Goal: Information Seeking & Learning: Check status

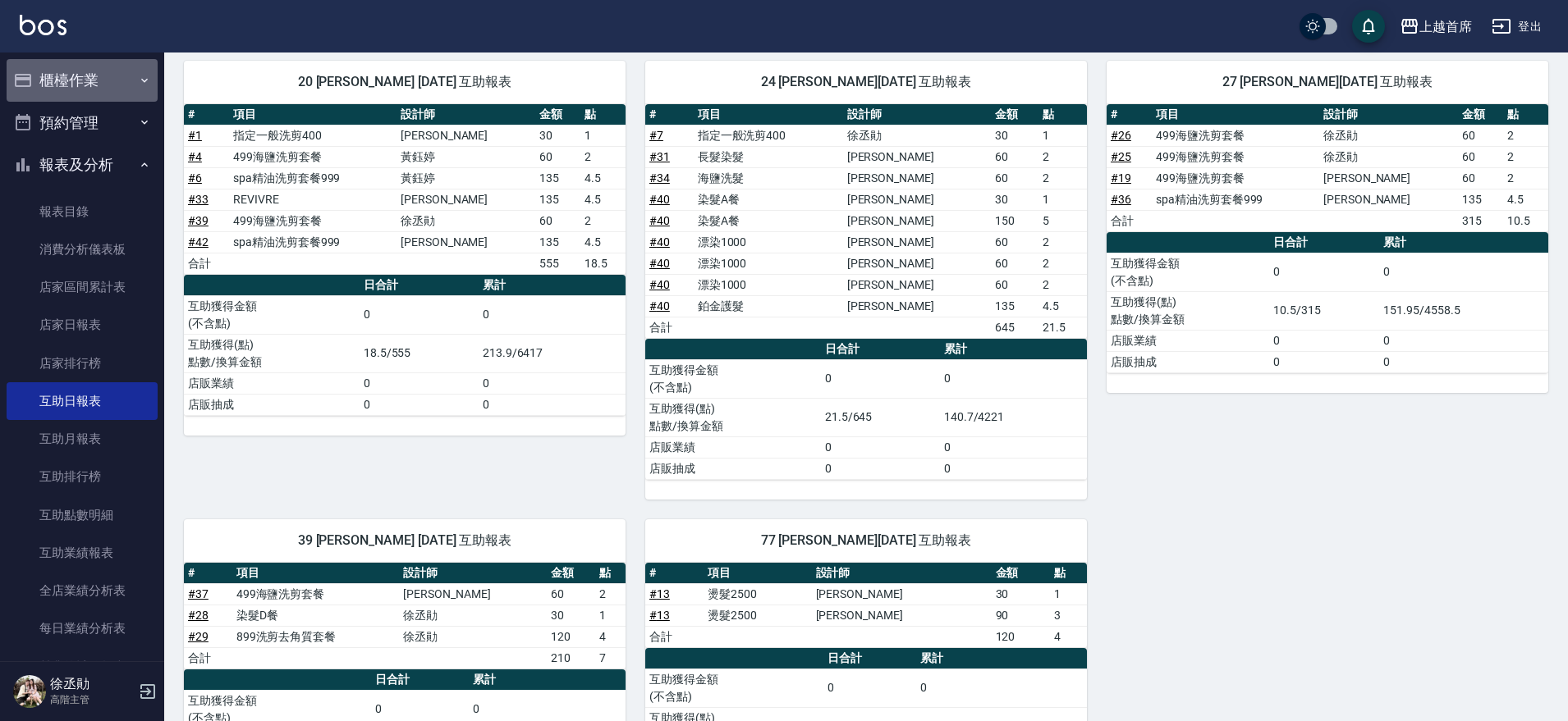
click at [110, 78] on button "櫃檯作業" at bounding box center [82, 80] width 151 height 43
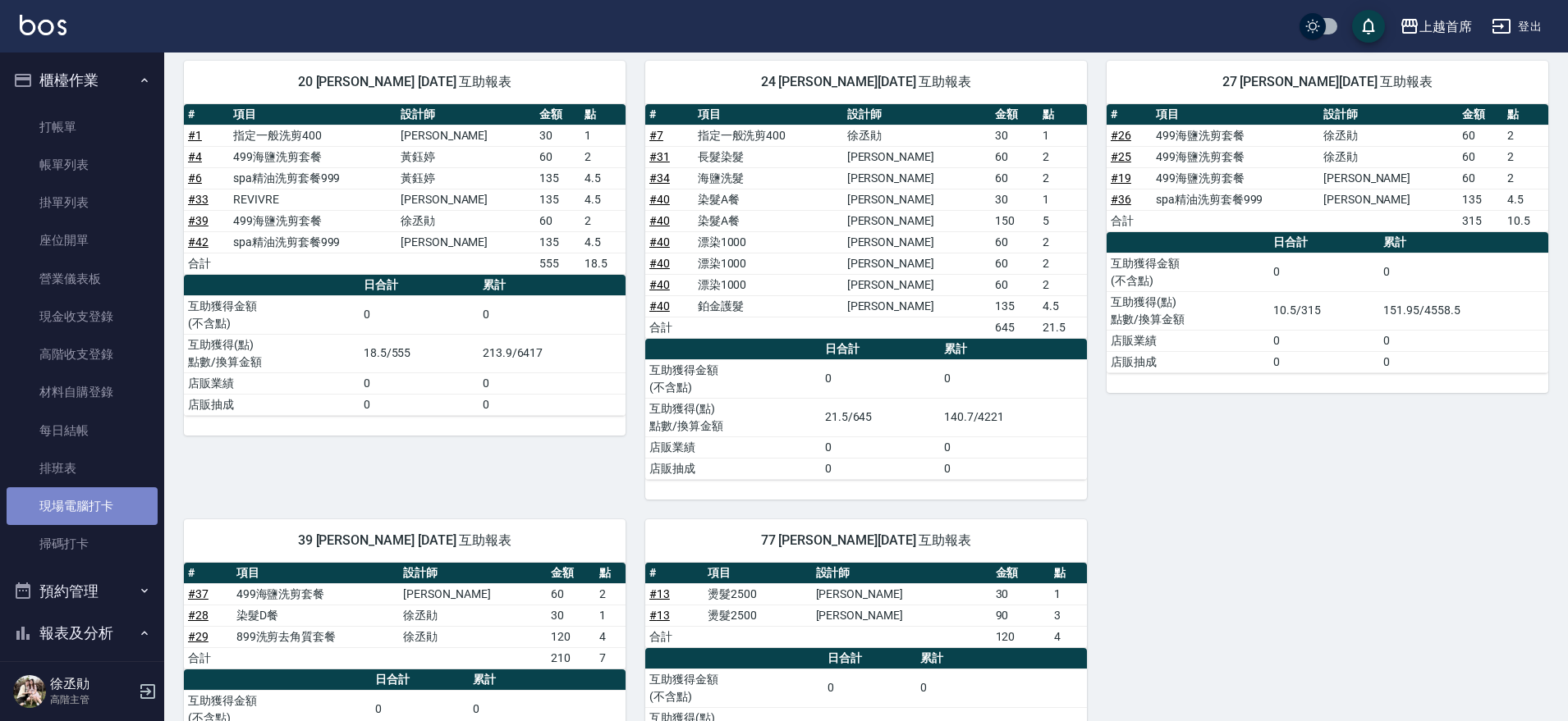
click at [111, 499] on link "現場電腦打卡" at bounding box center [82, 506] width 151 height 38
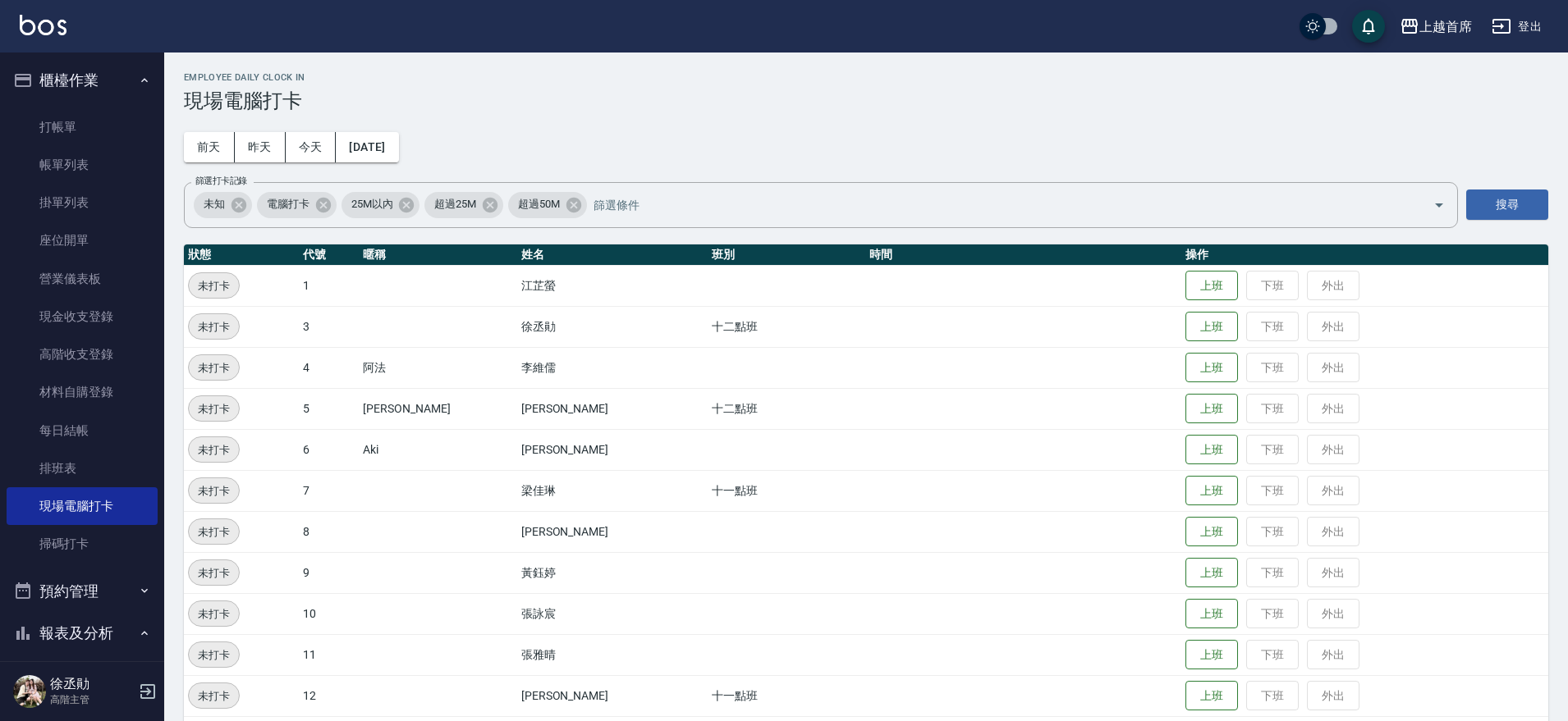
drag, startPoint x: 1558, startPoint y: 306, endPoint x: 1575, endPoint y: 314, distance: 18.8
click at [1562, 306] on div "Employee Daily Clock In 現場電腦打卡 [DATE] [DATE] [DATE] [DATE] 篩選打卡記錄 未知 電腦打卡 25M以內…" at bounding box center [866, 620] width 1404 height 1136
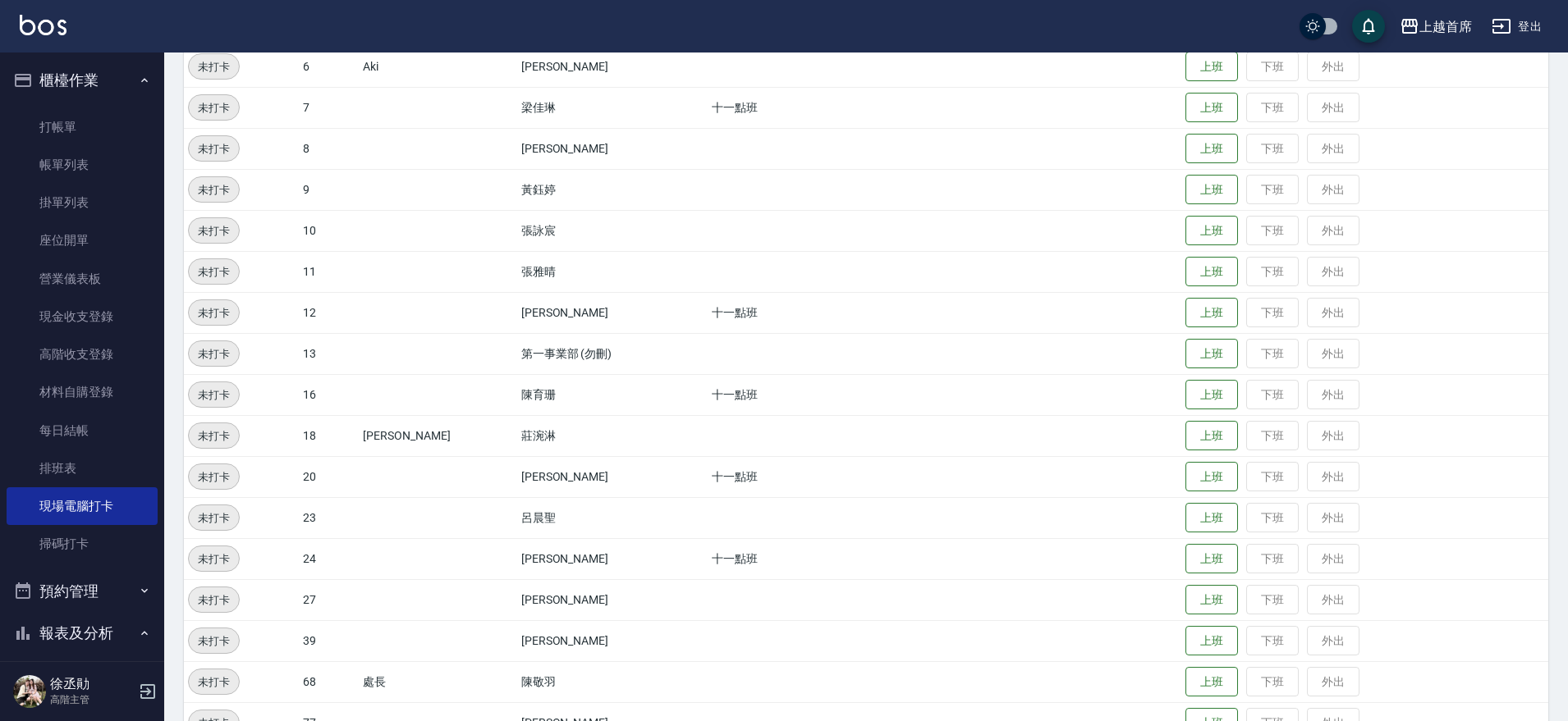
scroll to position [390, 0]
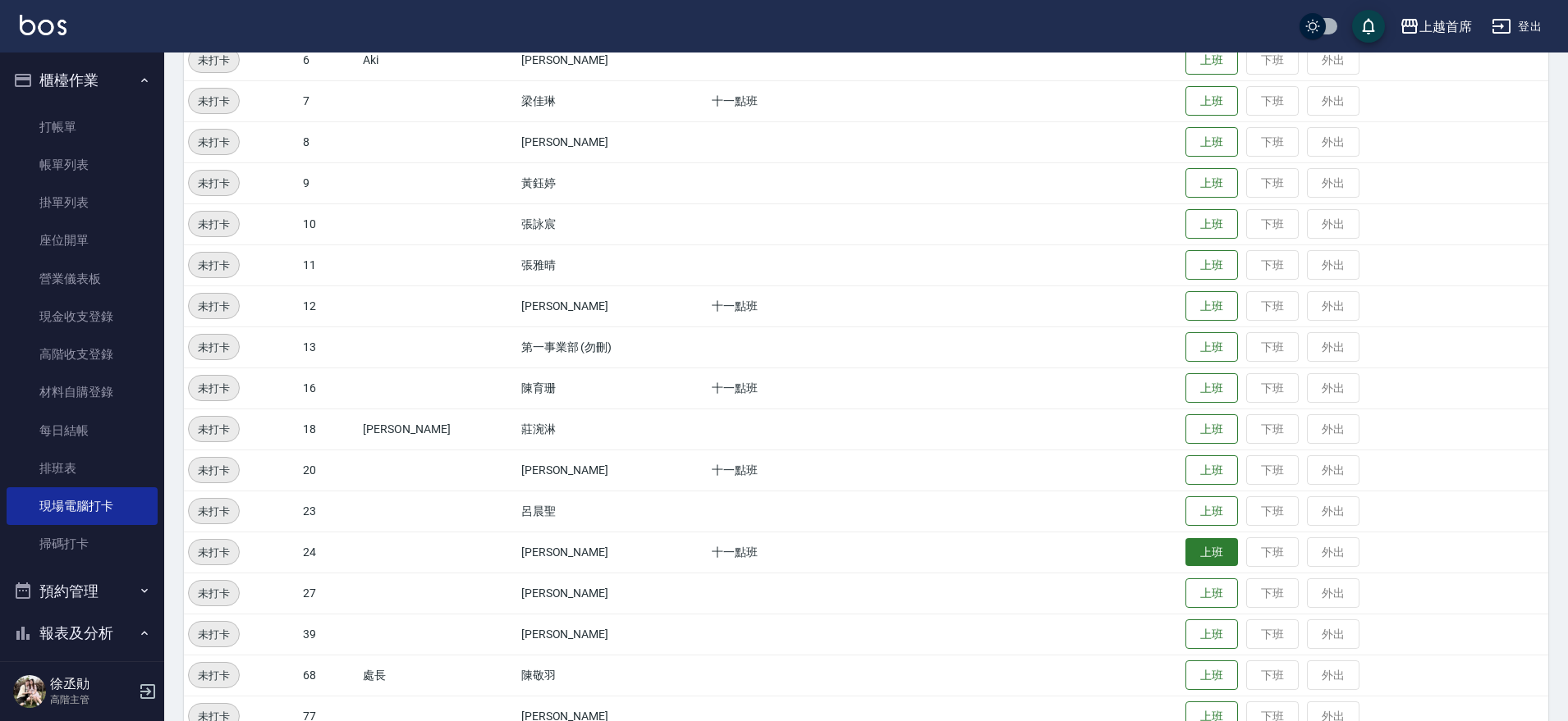
click at [1199, 555] on button "上班" at bounding box center [1211, 552] width 53 height 28
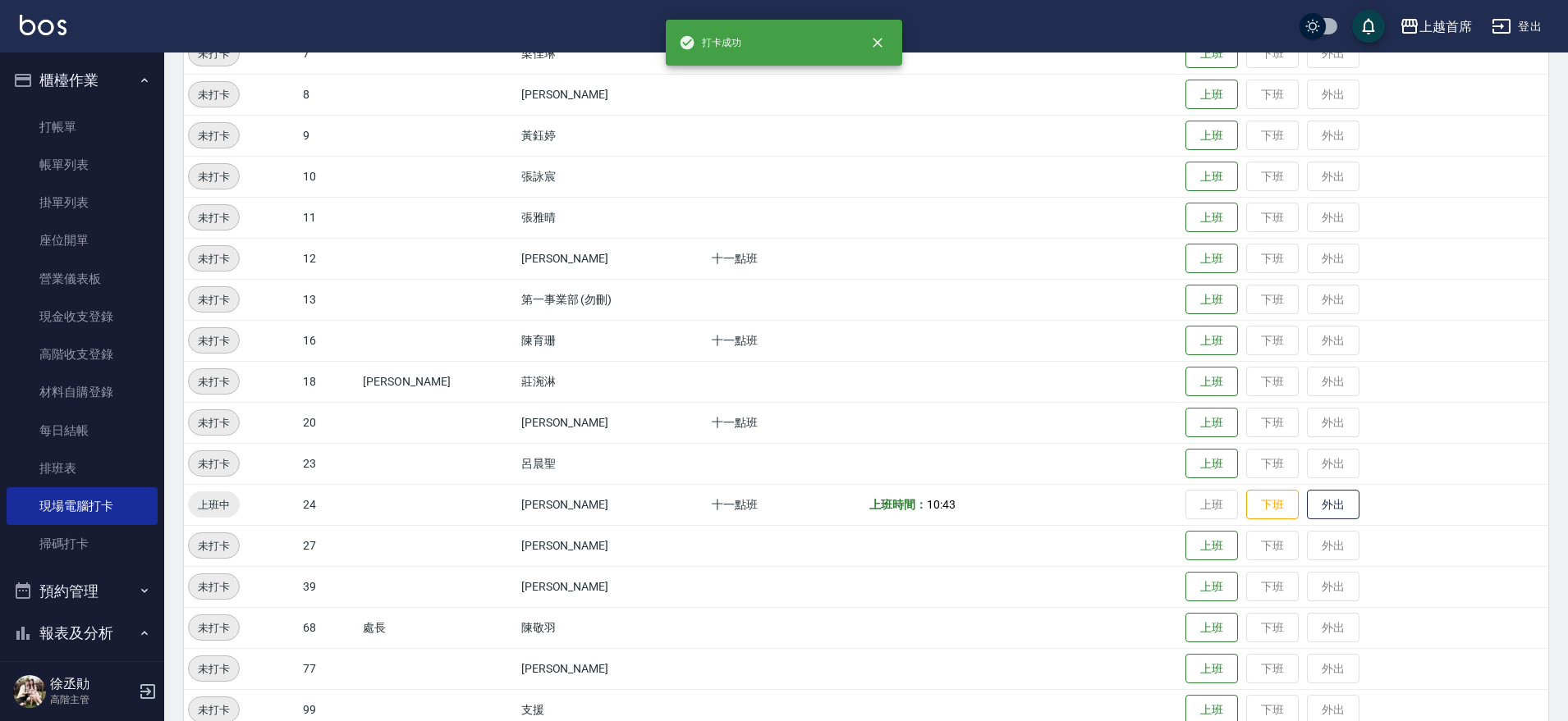
scroll to position [467, 0]
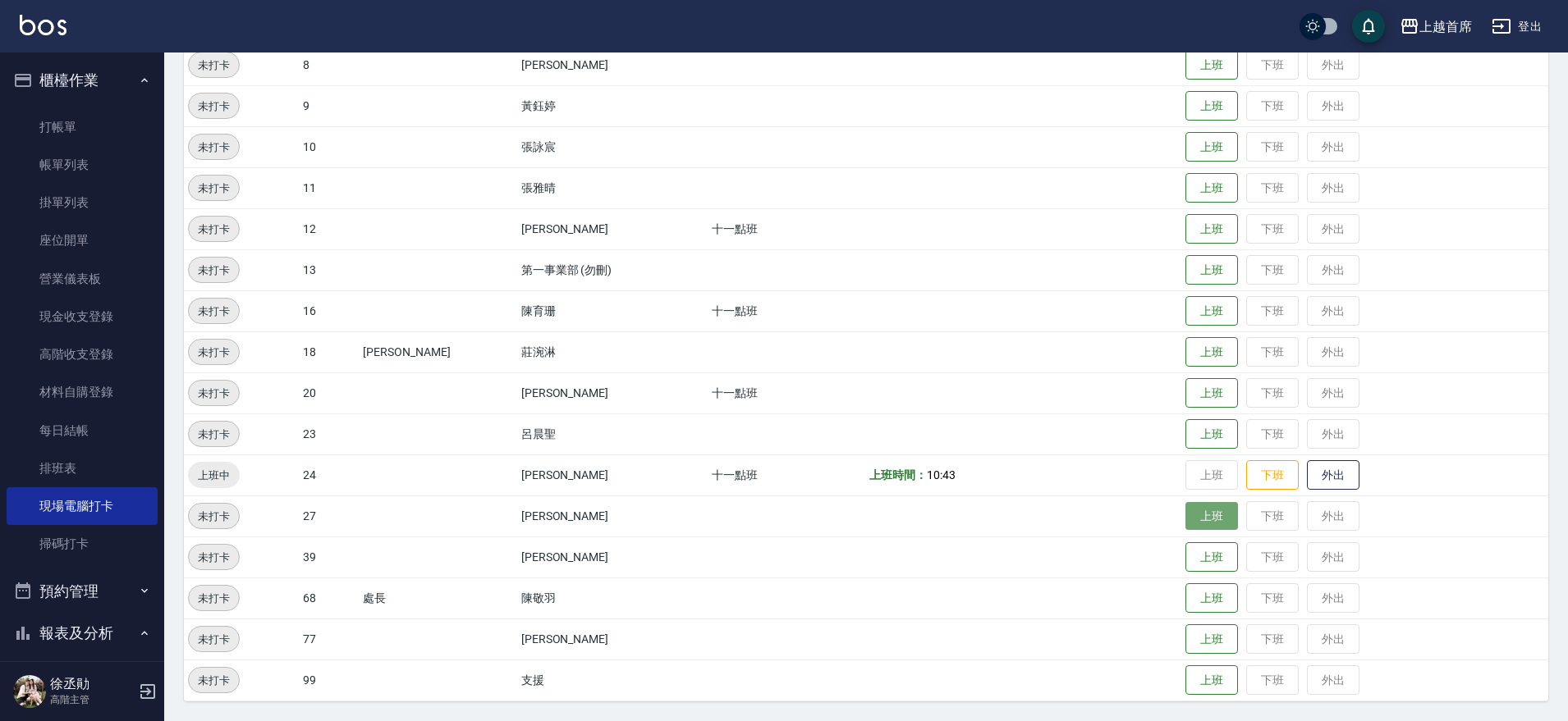
click at [1202, 519] on button "上班" at bounding box center [1211, 516] width 53 height 28
click at [1186, 403] on button "上班" at bounding box center [1211, 393] width 53 height 28
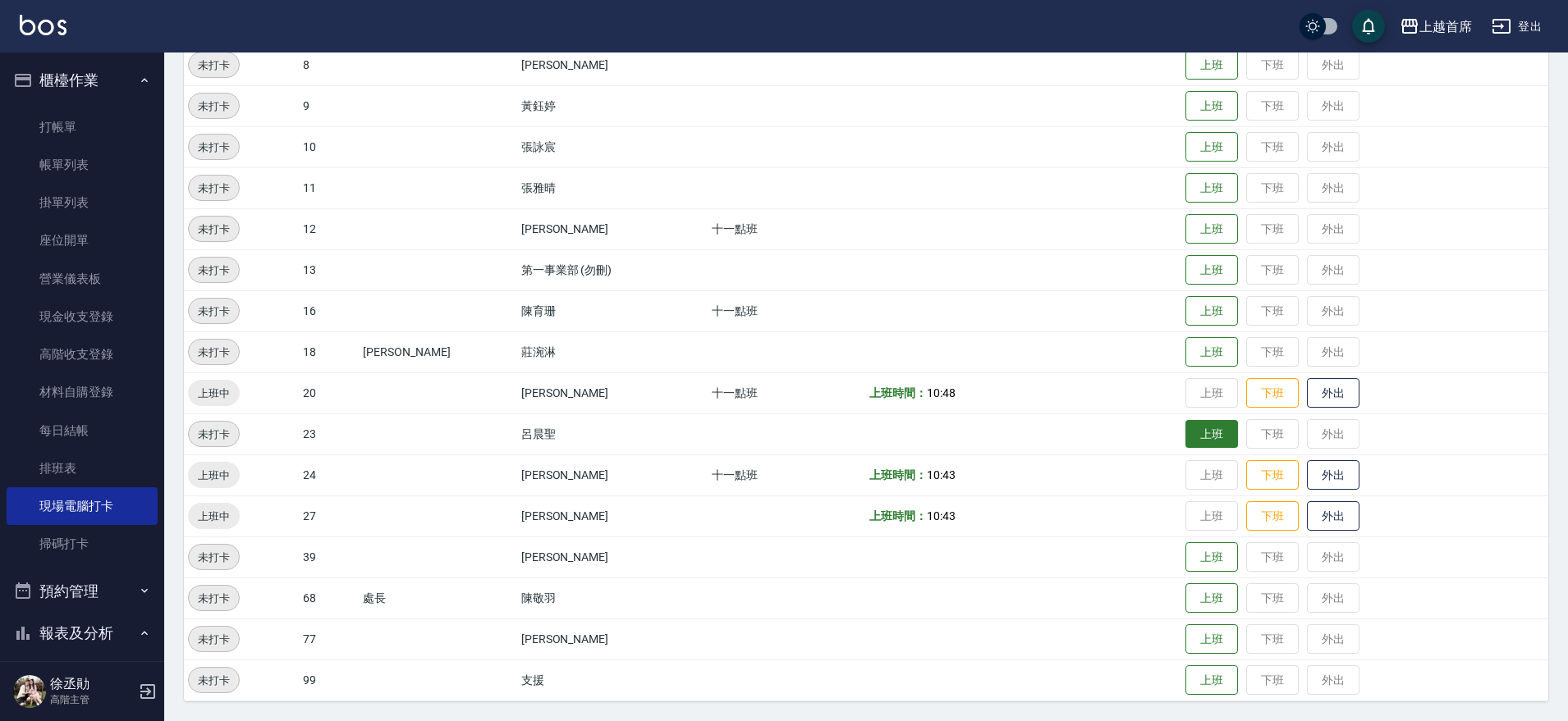
click at [1222, 437] on button "上班" at bounding box center [1211, 434] width 53 height 28
click at [1208, 347] on button "上班" at bounding box center [1211, 352] width 53 height 28
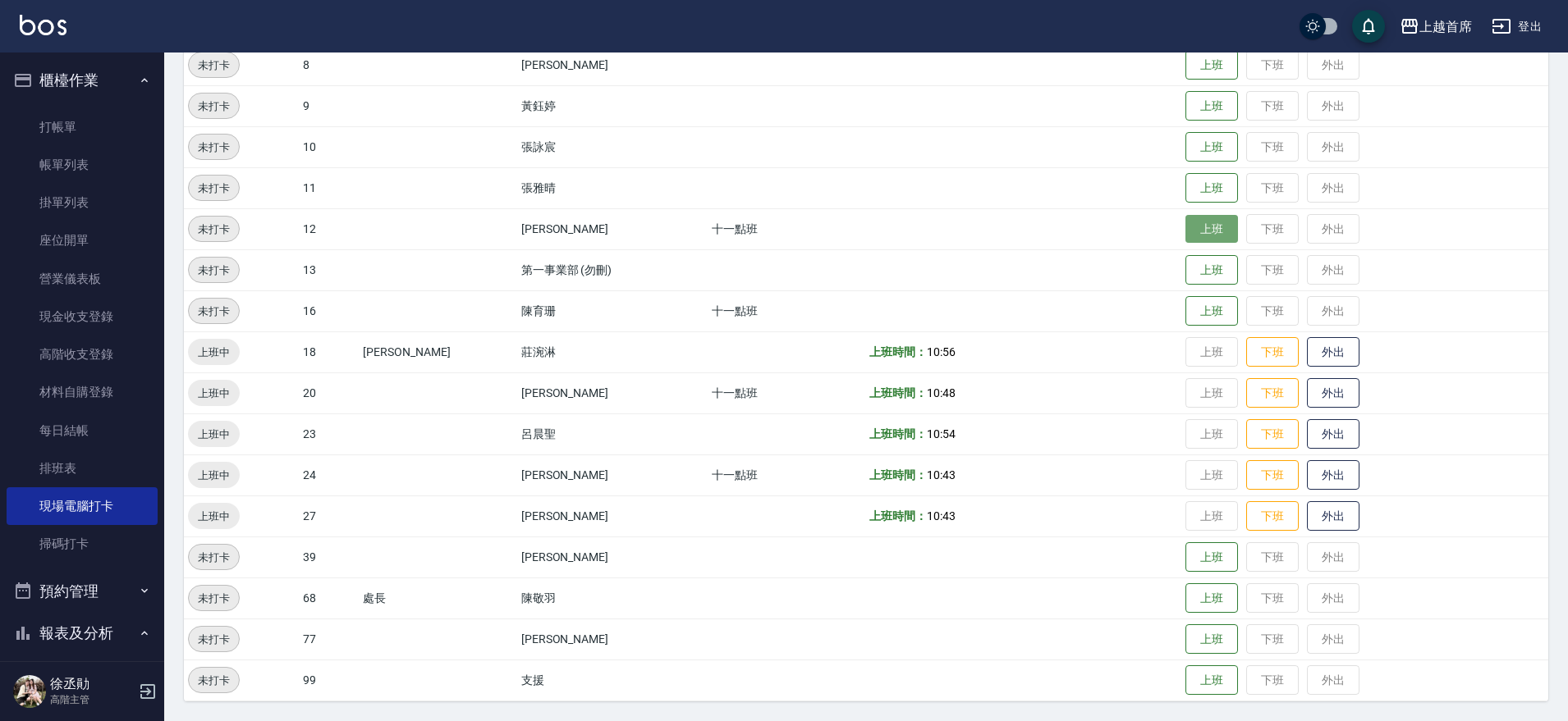
click at [1185, 230] on button "上班" at bounding box center [1211, 229] width 53 height 28
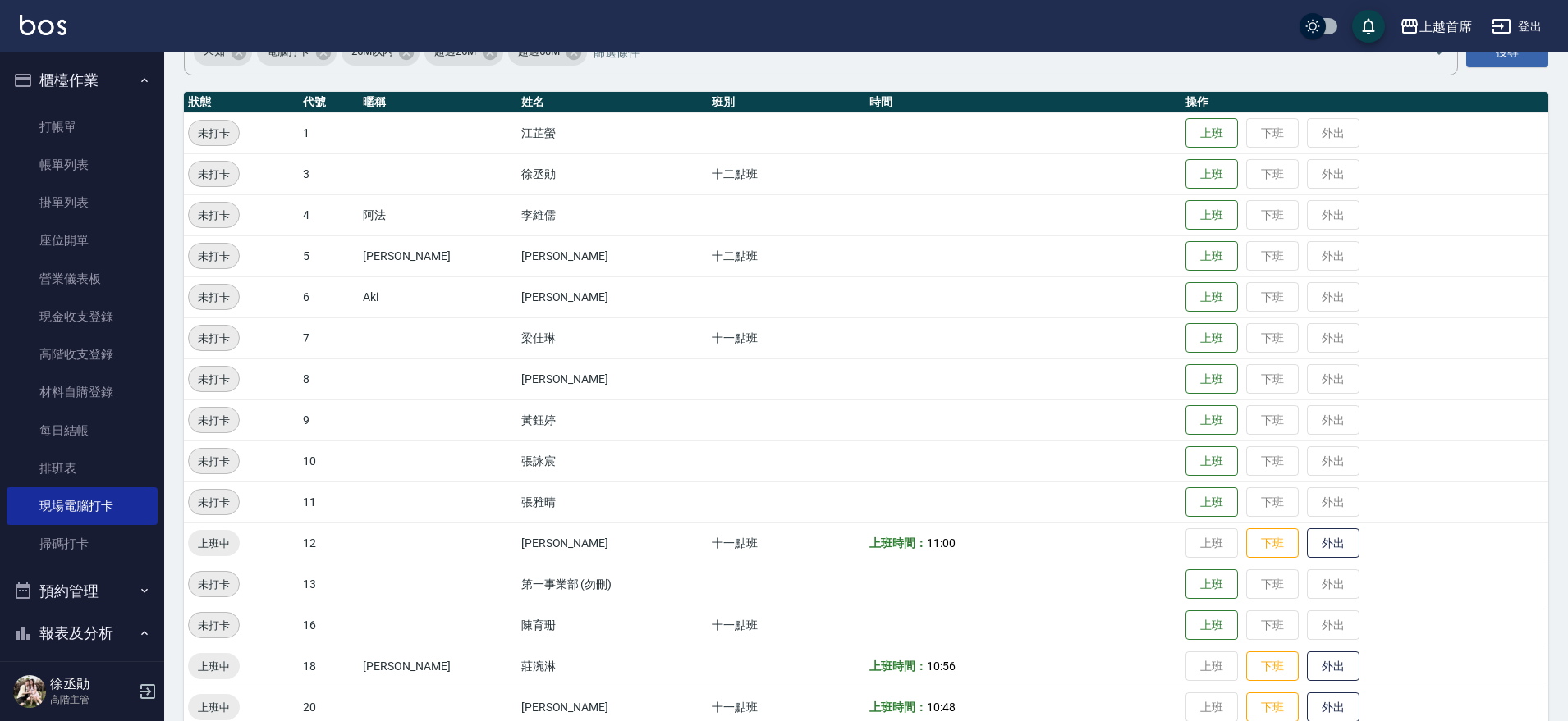
scroll to position [0, 0]
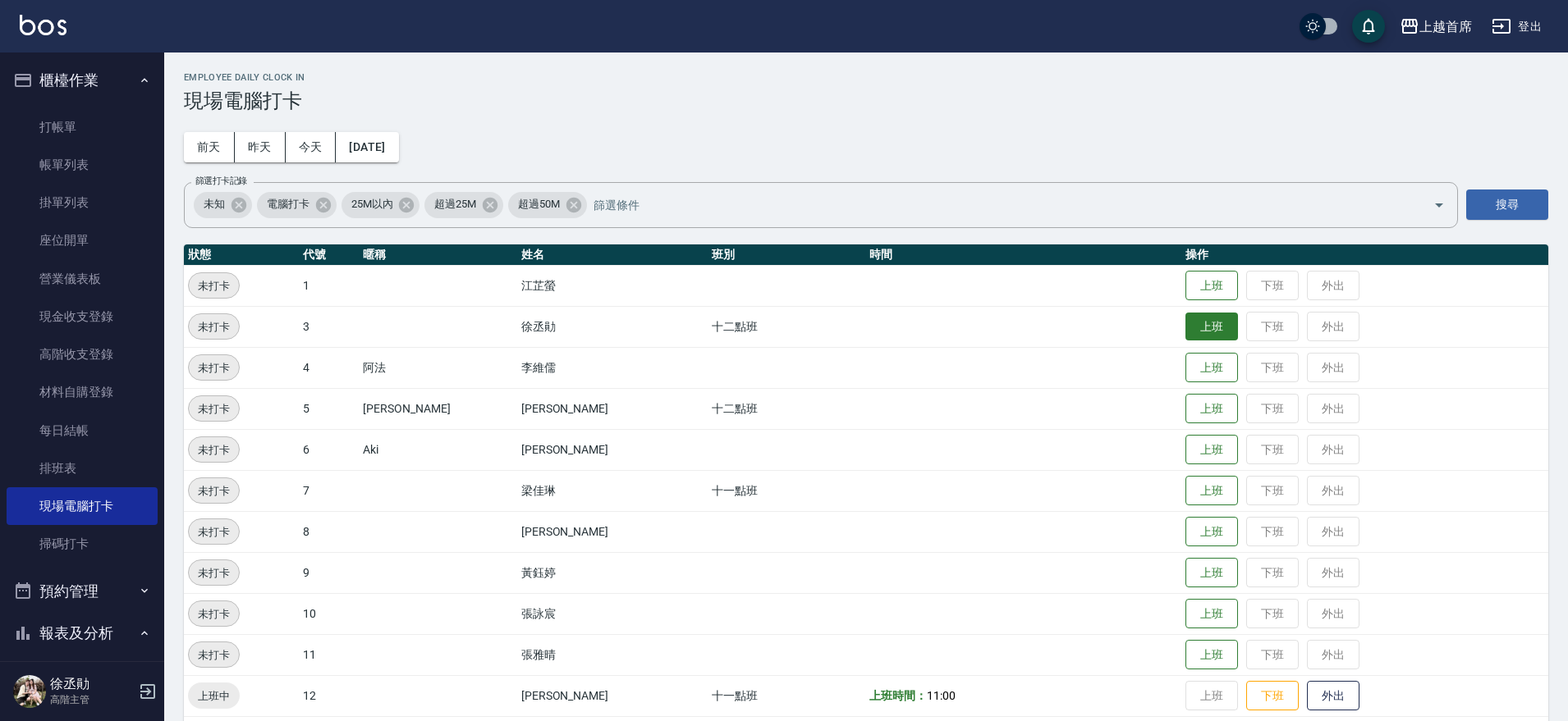
click at [1190, 326] on button "上班" at bounding box center [1211, 326] width 53 height 28
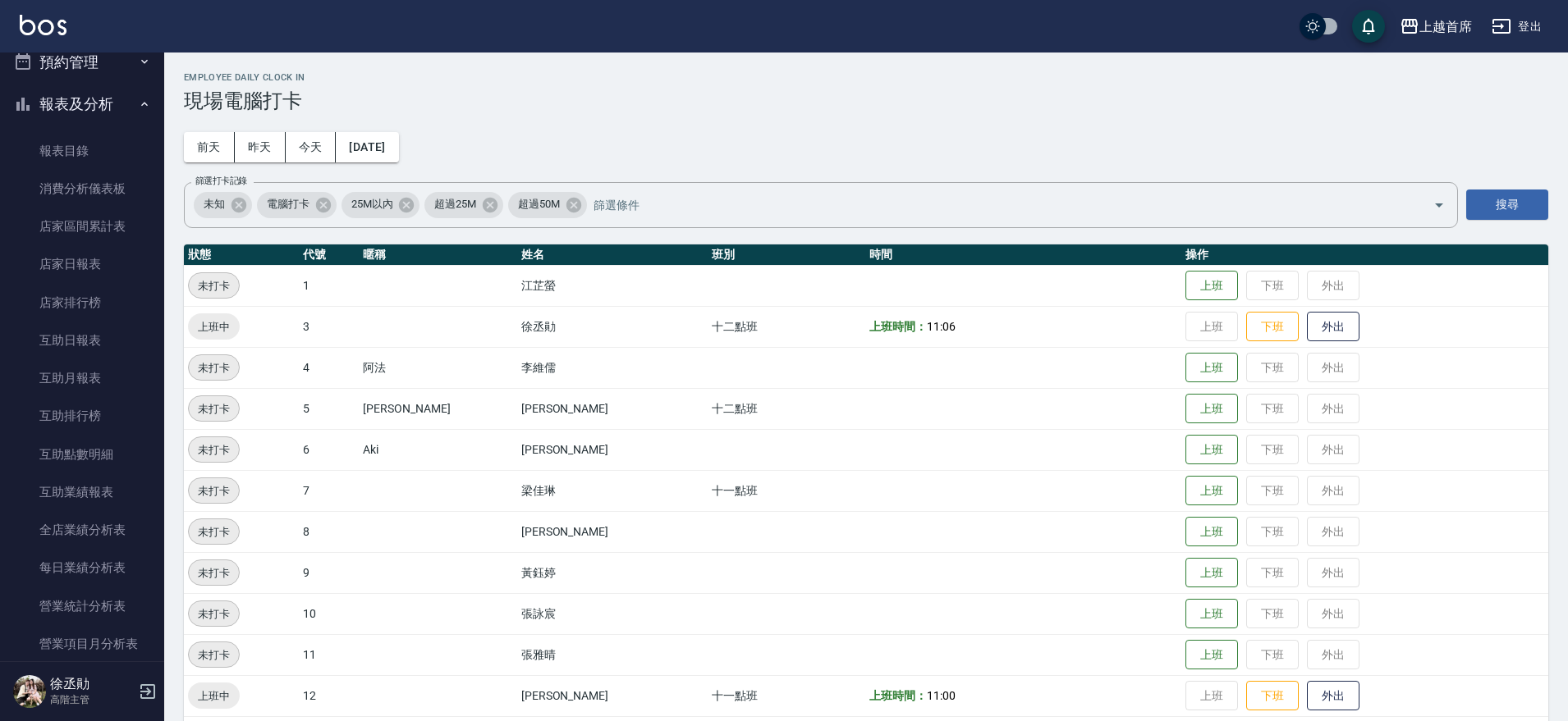
scroll to position [532, 0]
click at [116, 331] on link "互助日報表" at bounding box center [82, 337] width 151 height 38
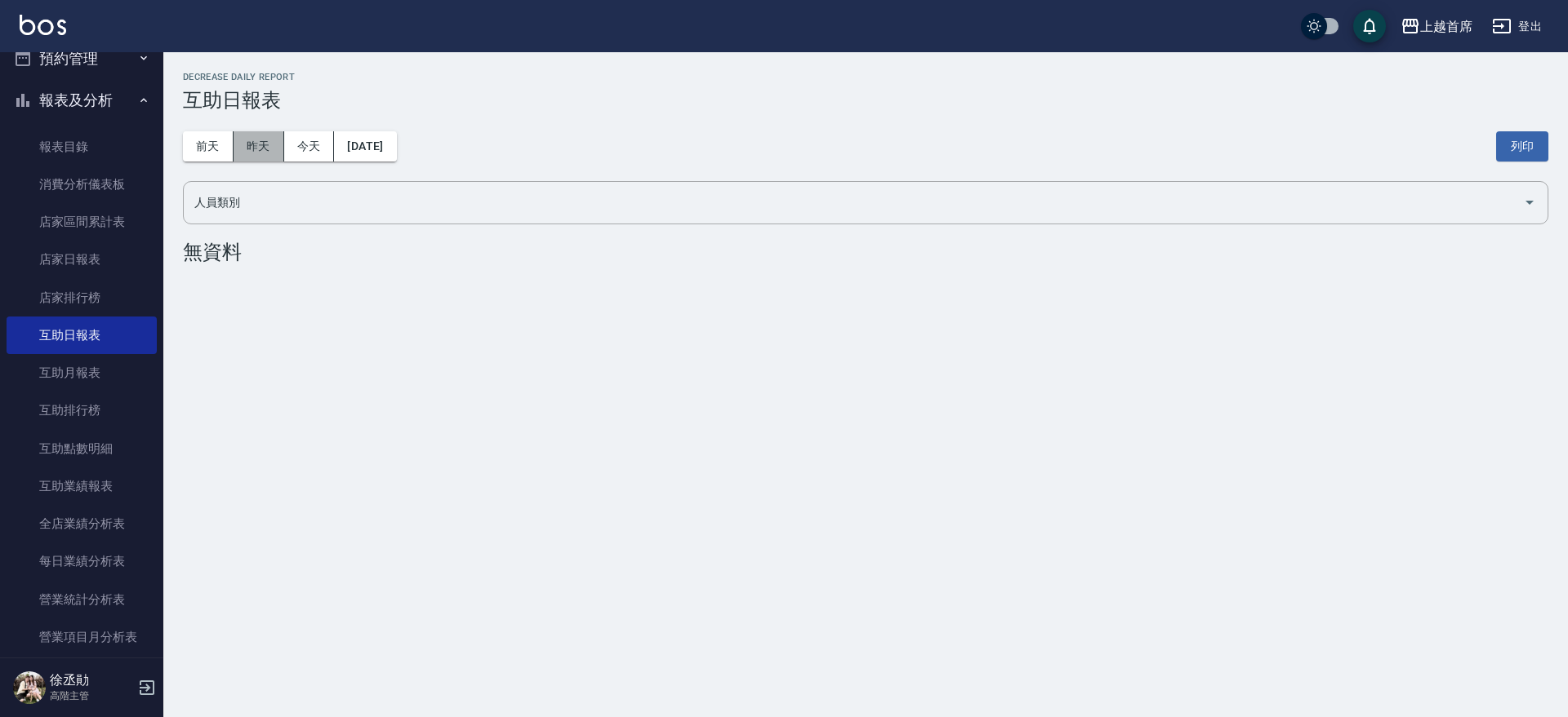
click at [254, 153] on button "昨天" at bounding box center [259, 146] width 51 height 30
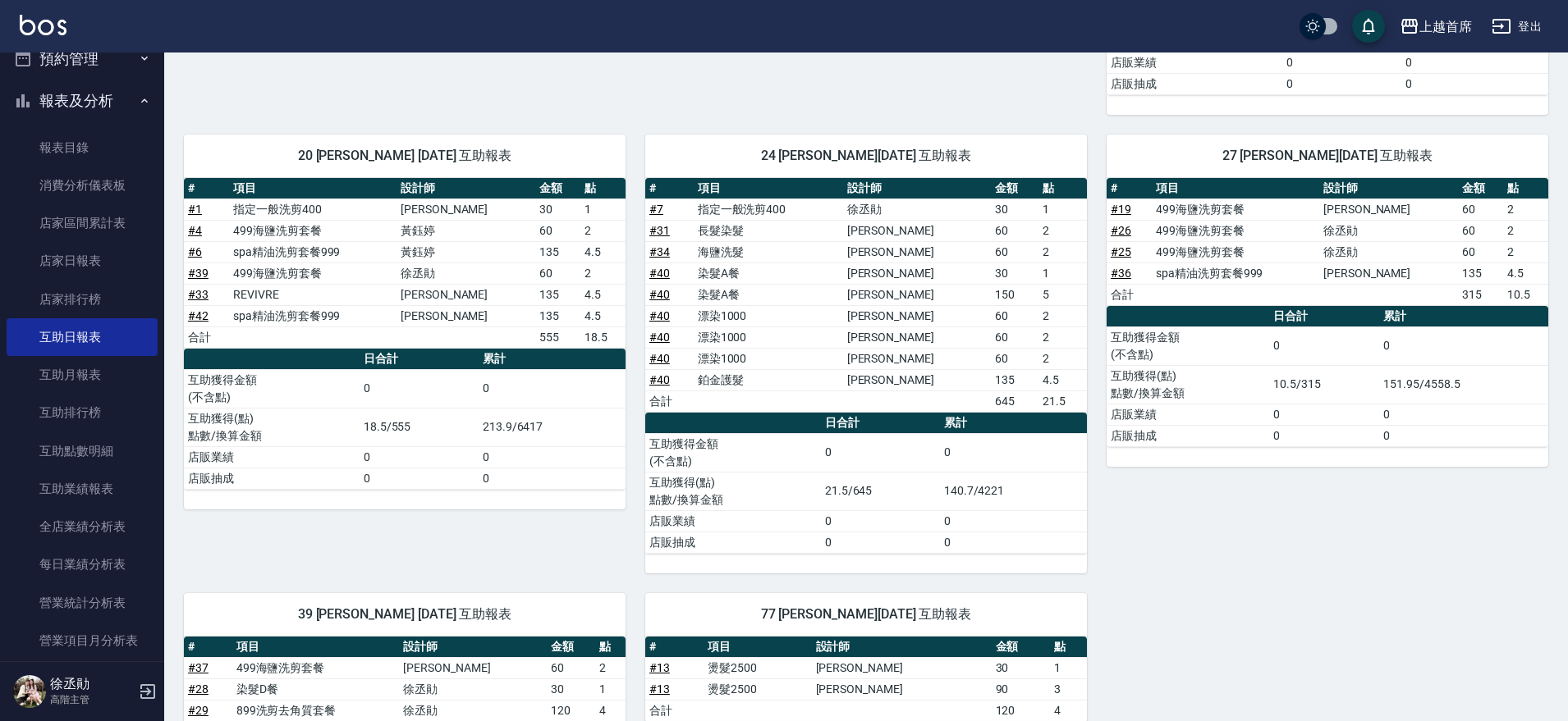
scroll to position [615, 0]
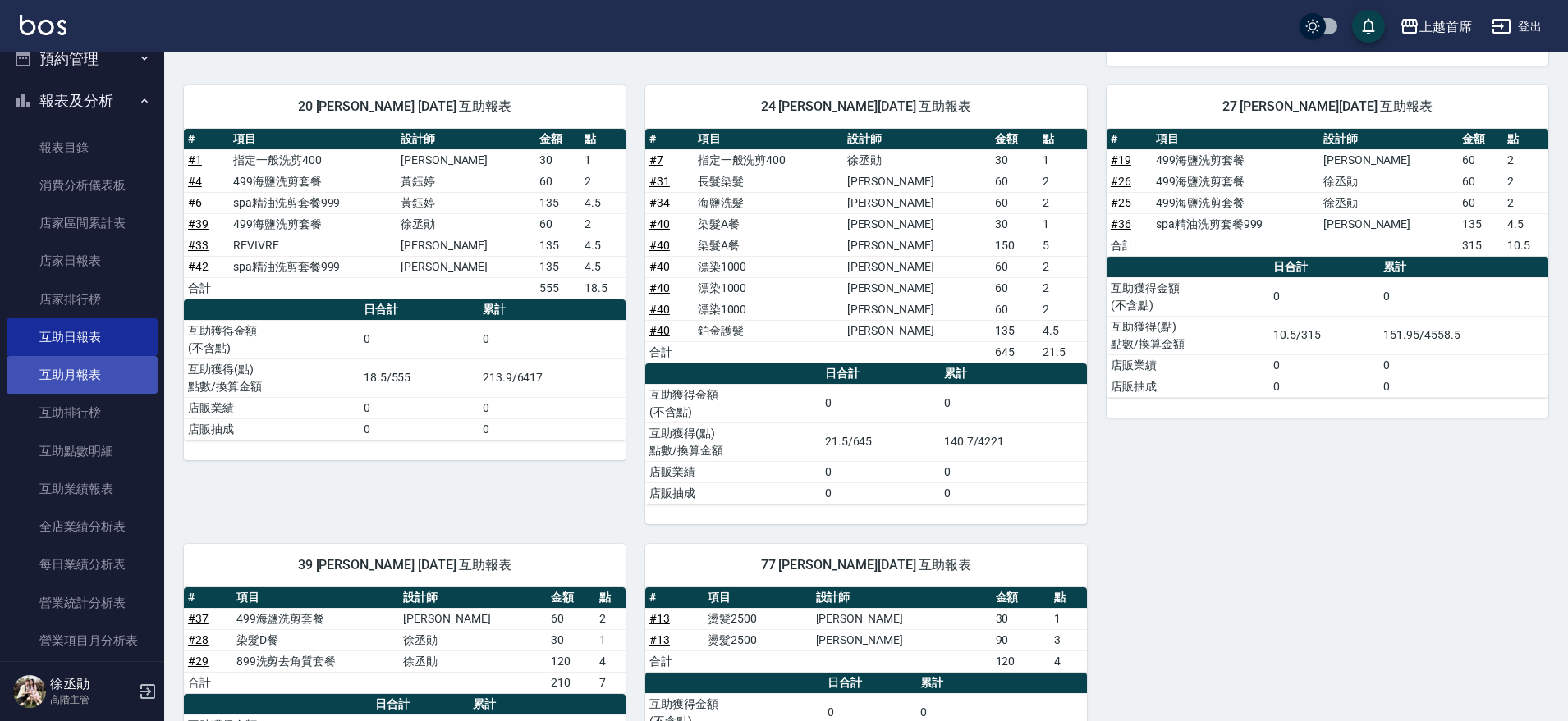
click at [110, 378] on link "互助月報表" at bounding box center [82, 375] width 151 height 38
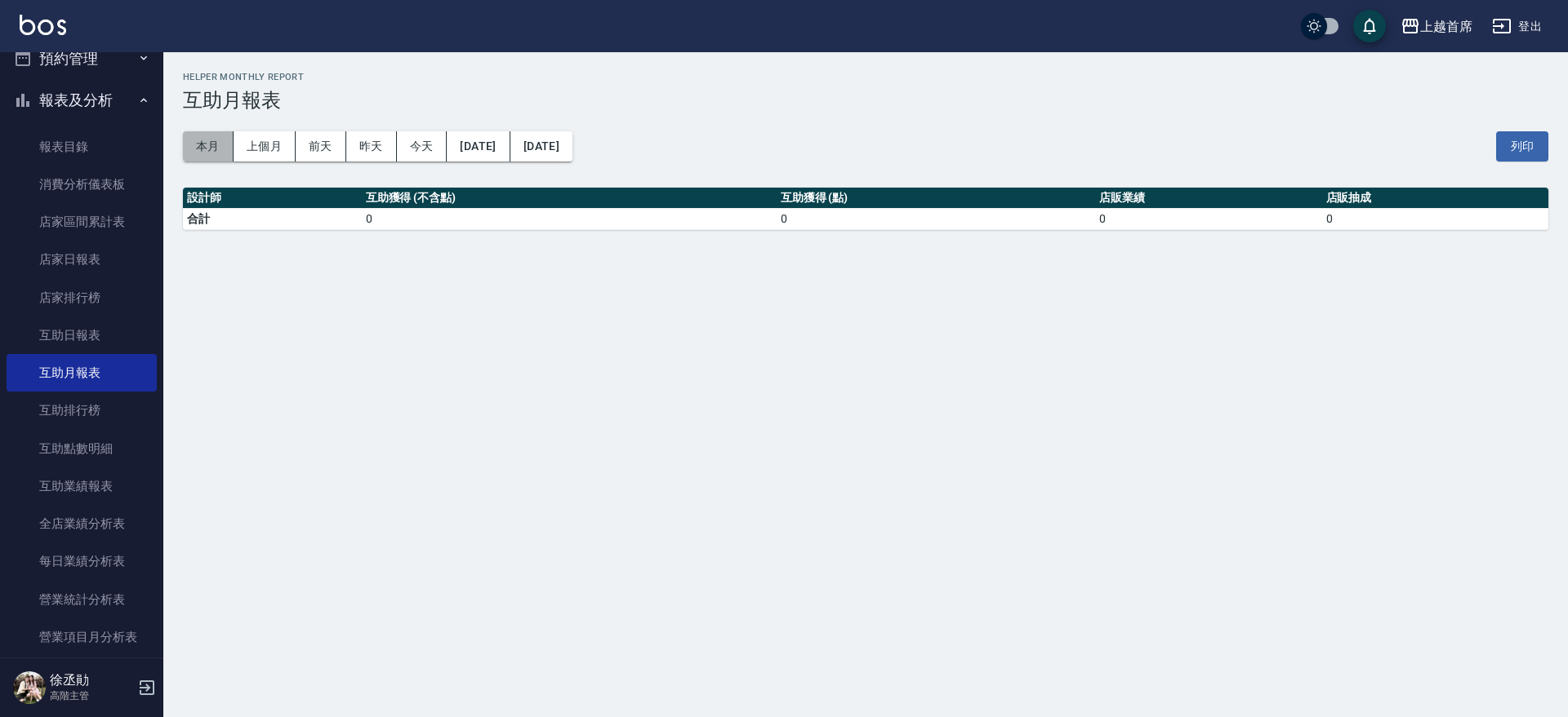
drag, startPoint x: 219, startPoint y: 136, endPoint x: 507, endPoint y: 168, distance: 289.8
click at [223, 136] on button "本月" at bounding box center [208, 146] width 51 height 30
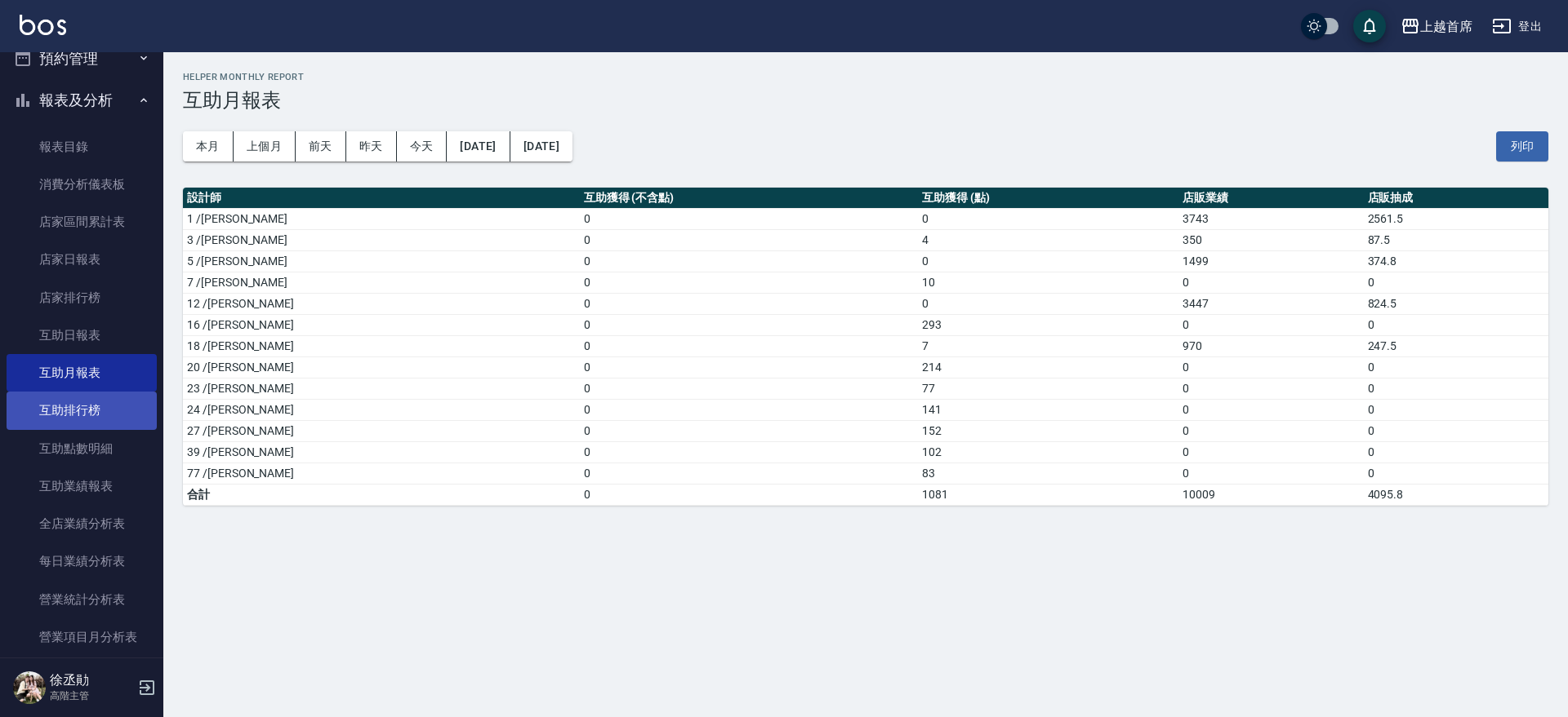
click at [105, 393] on link "互助排行榜" at bounding box center [82, 410] width 151 height 38
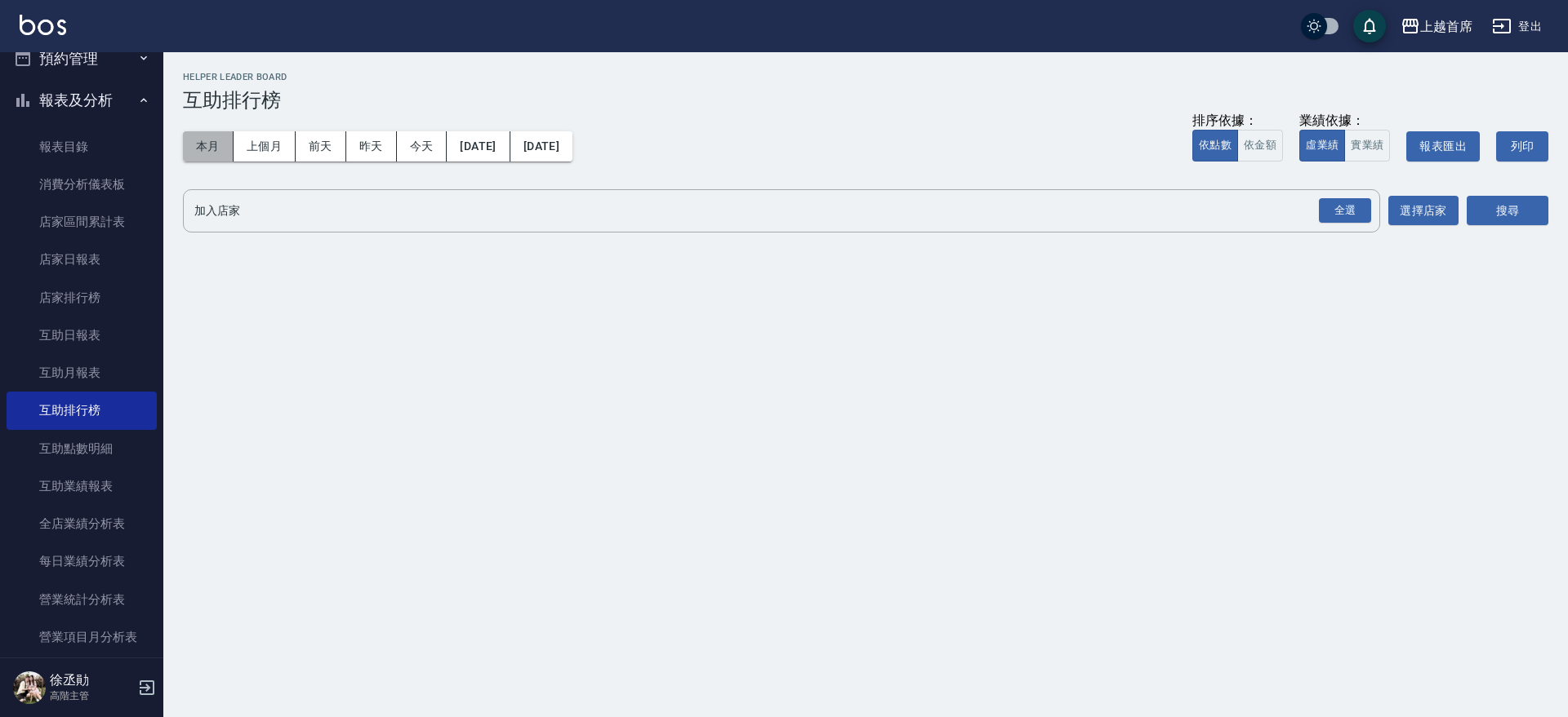
click at [217, 147] on button "本月" at bounding box center [208, 146] width 51 height 30
click at [1340, 215] on div "全選" at bounding box center [1345, 211] width 52 height 25
click at [1509, 206] on button "搜尋" at bounding box center [1508, 211] width 82 height 30
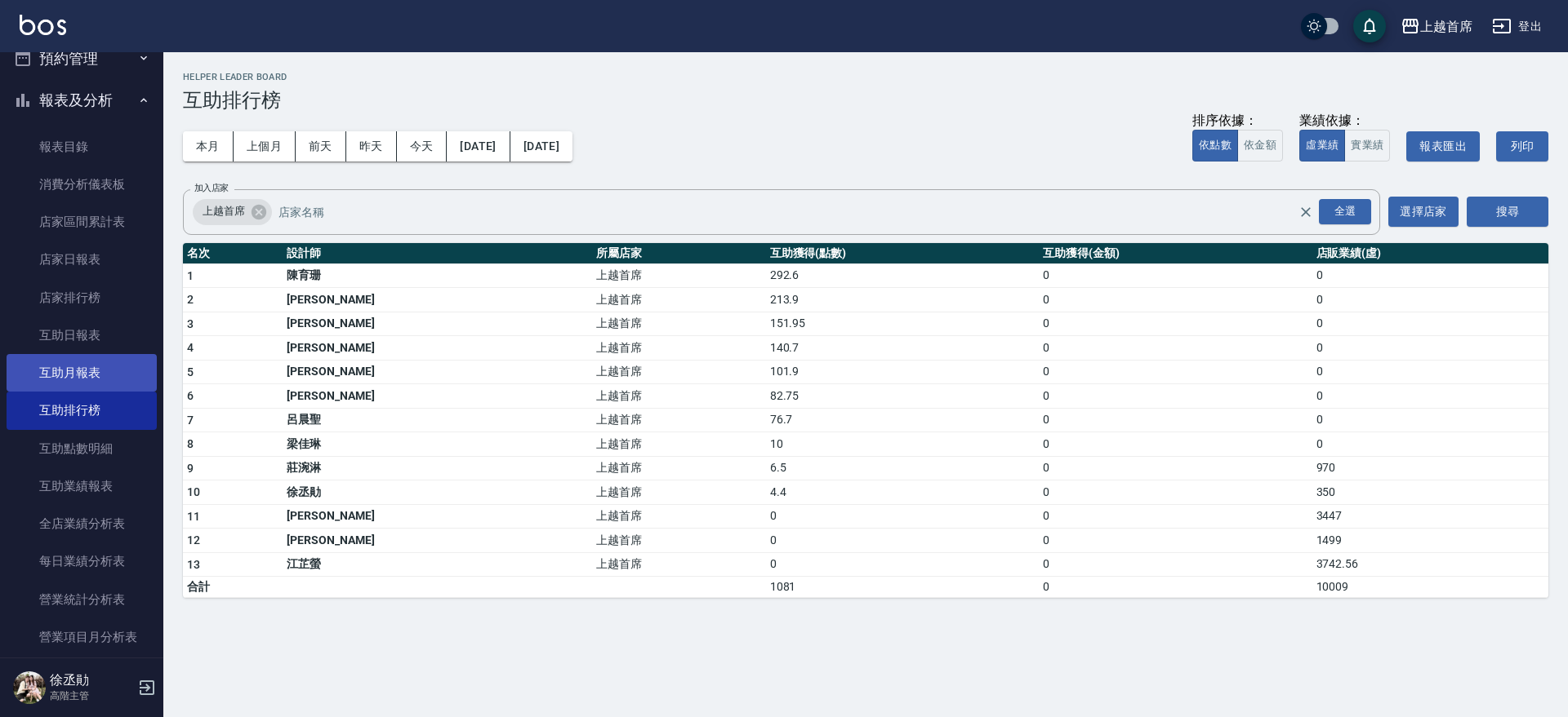
click at [51, 380] on link "互助月報表" at bounding box center [82, 373] width 151 height 38
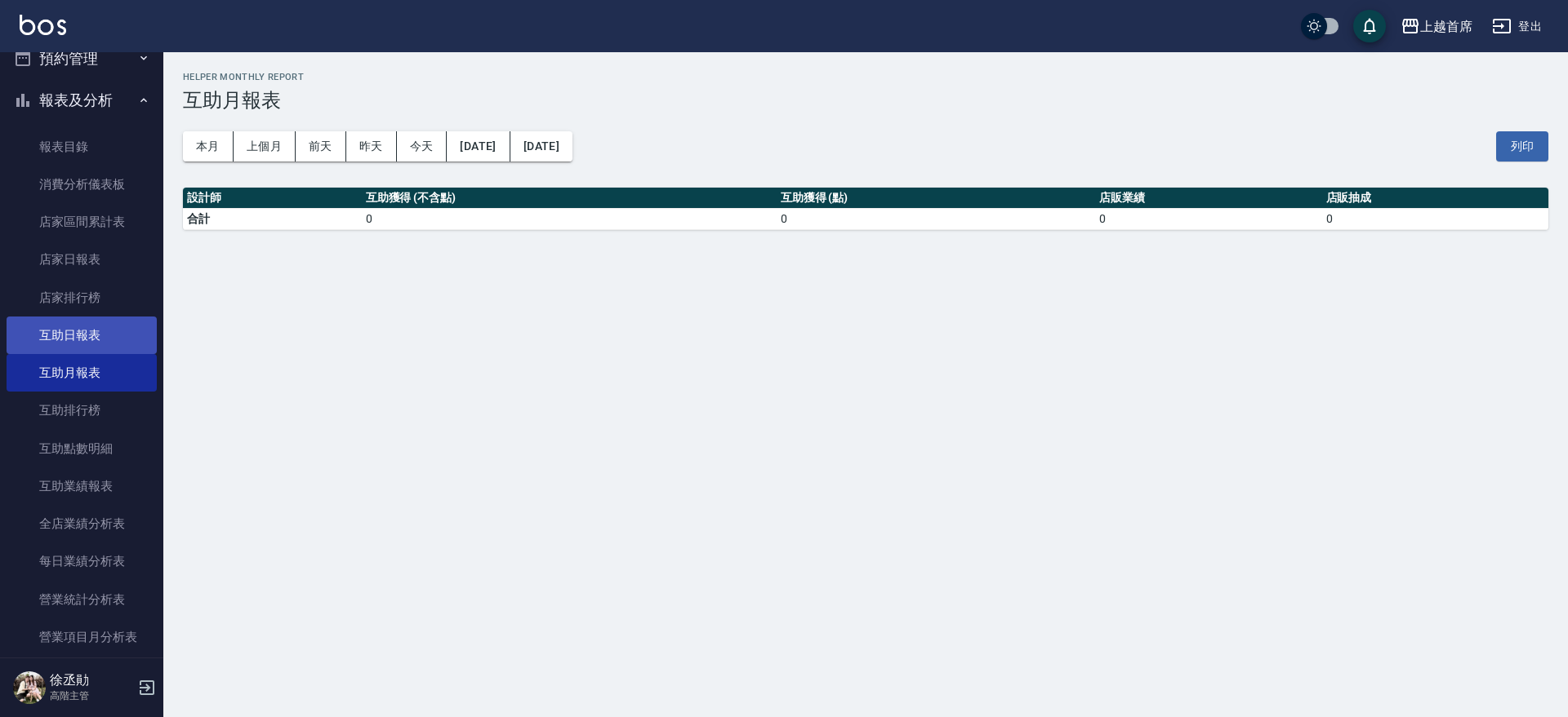
click at [63, 334] on link "互助日報表" at bounding box center [82, 335] width 151 height 38
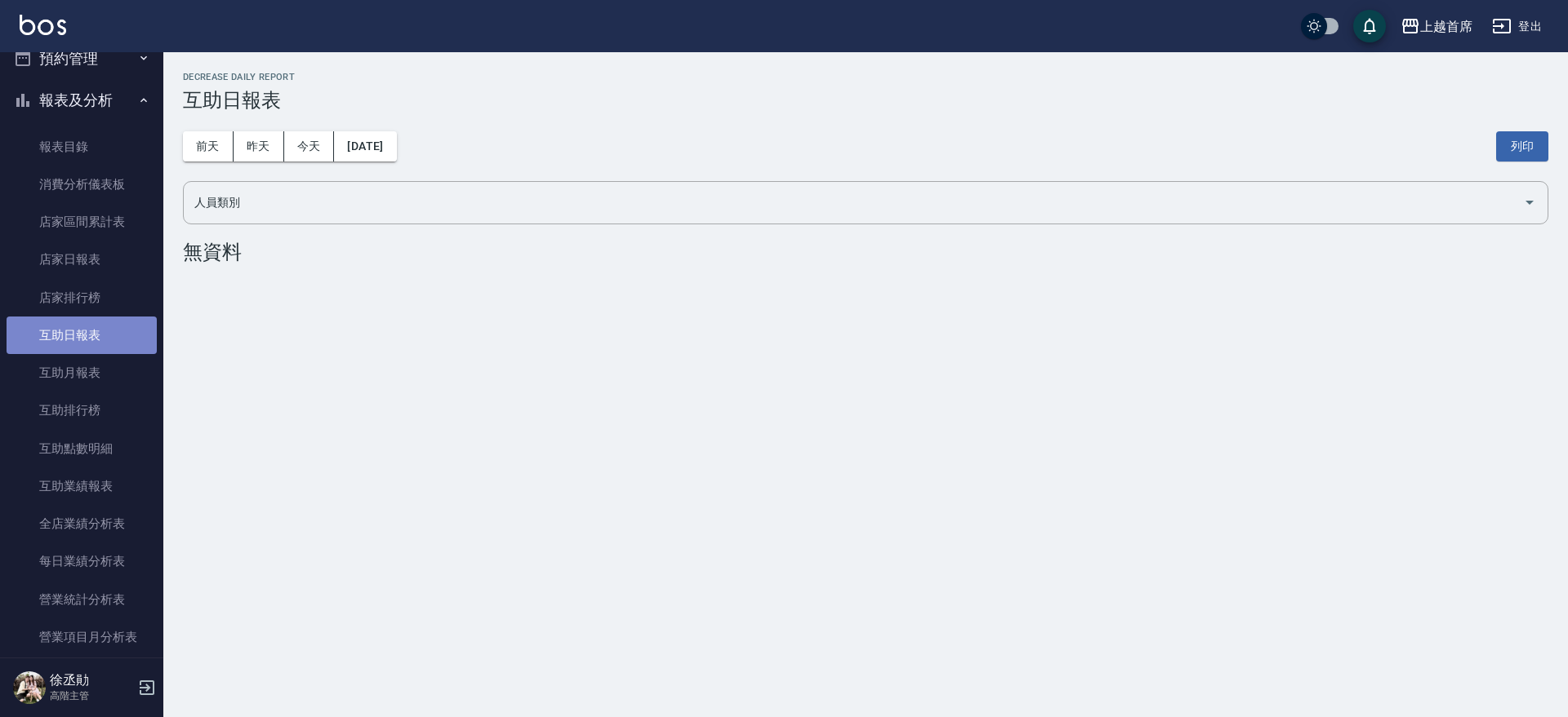
click at [96, 341] on link "互助日報表" at bounding box center [82, 335] width 151 height 38
click at [87, 337] on link "互助日報表" at bounding box center [82, 335] width 151 height 38
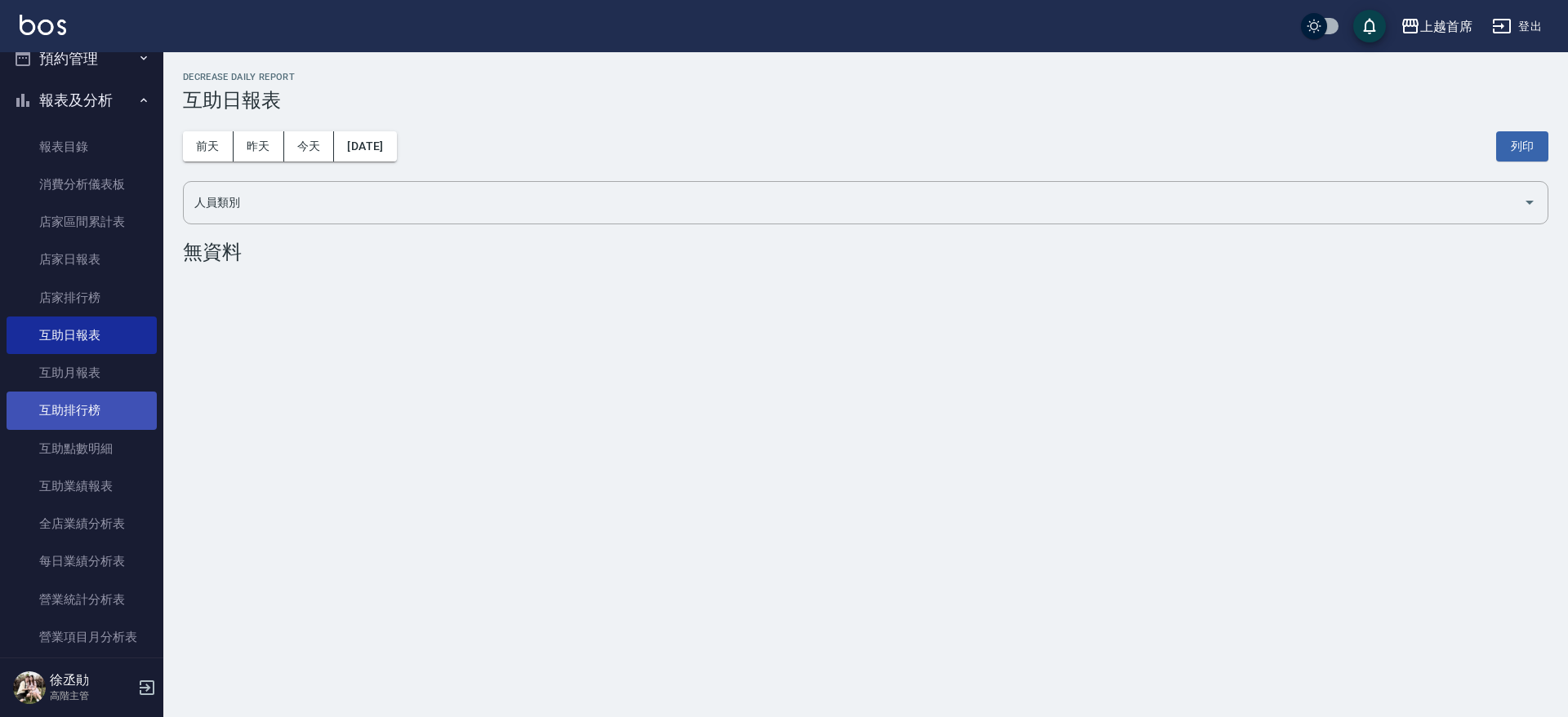
click at [94, 404] on link "互助排行榜" at bounding box center [82, 410] width 151 height 38
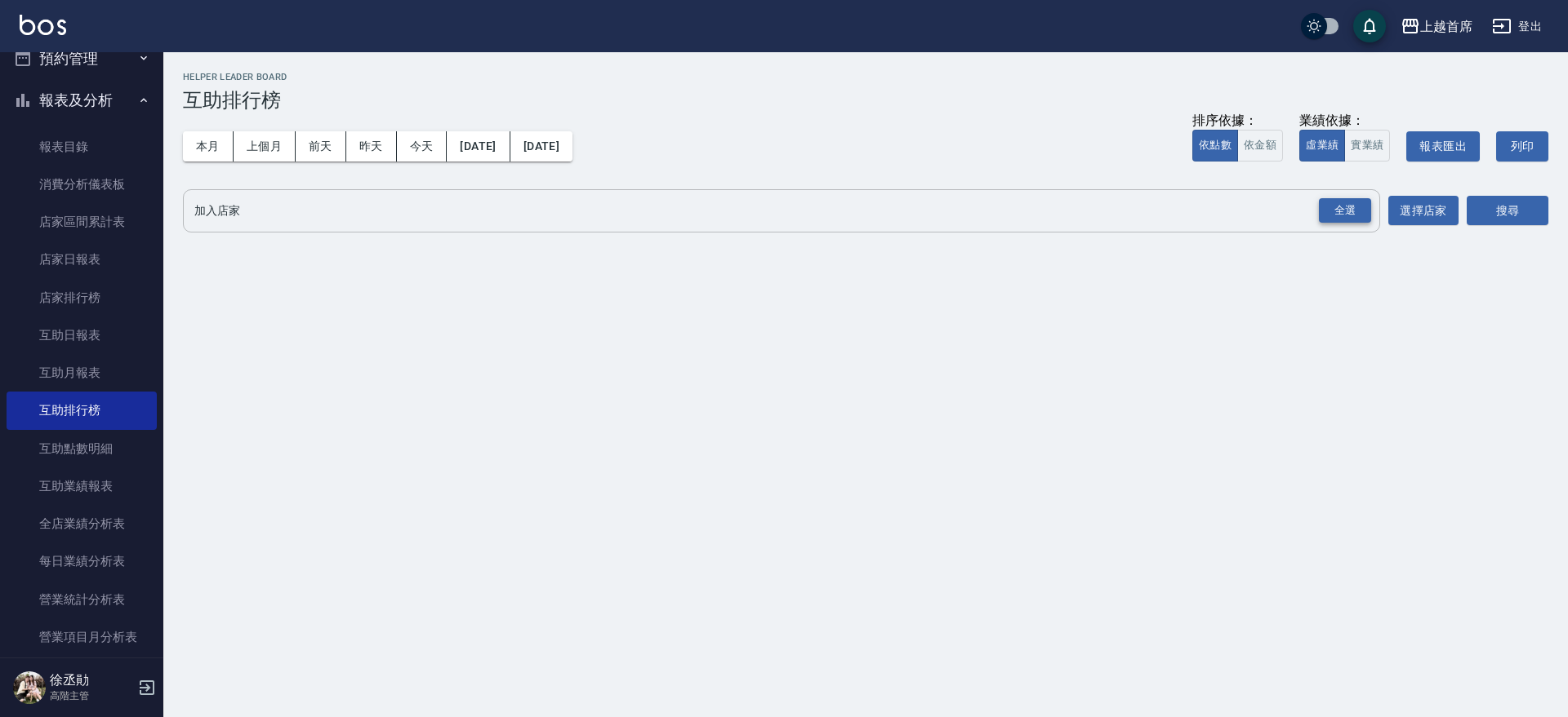
click at [1352, 204] on div "全選" at bounding box center [1345, 211] width 52 height 25
click at [89, 331] on link "互助日報表" at bounding box center [82, 335] width 151 height 38
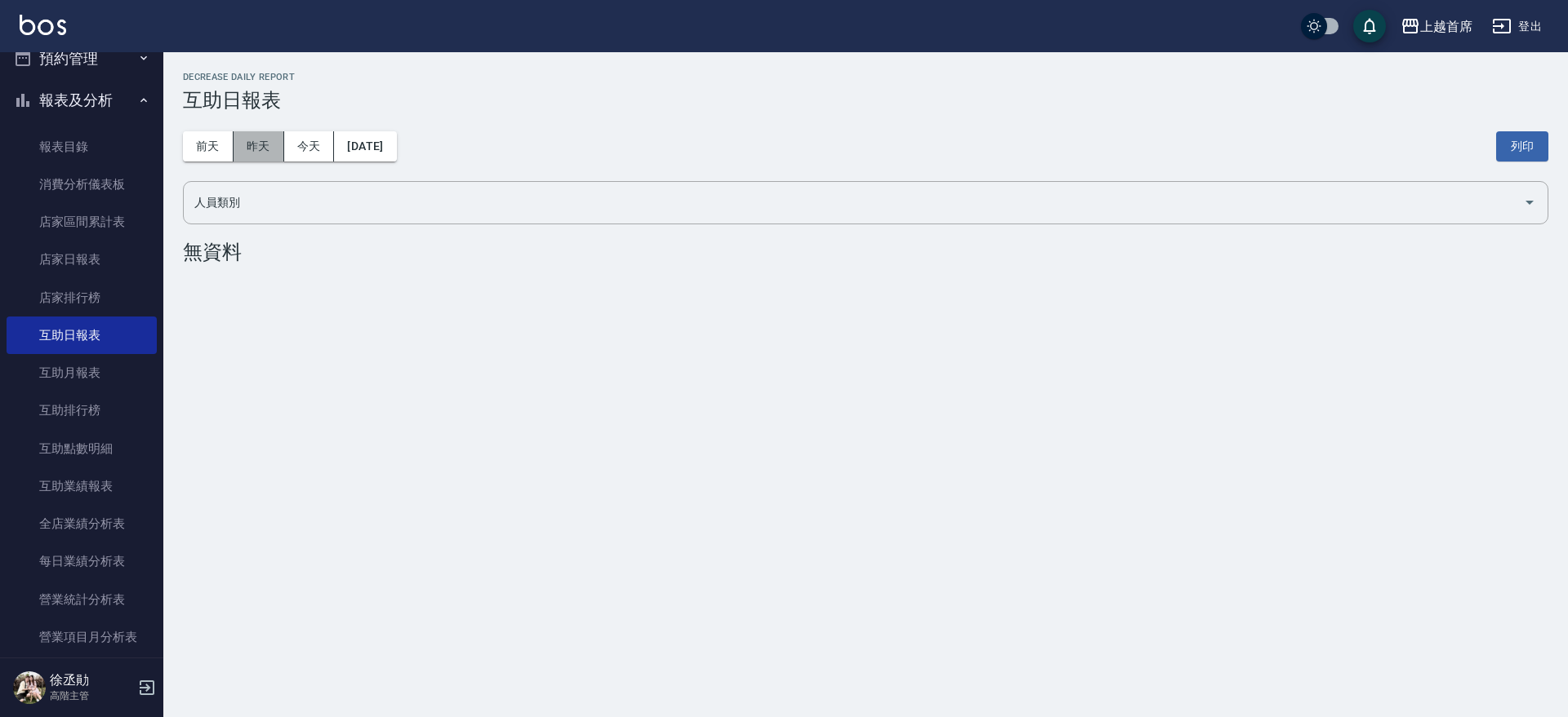
click at [237, 151] on button "昨天" at bounding box center [259, 146] width 51 height 30
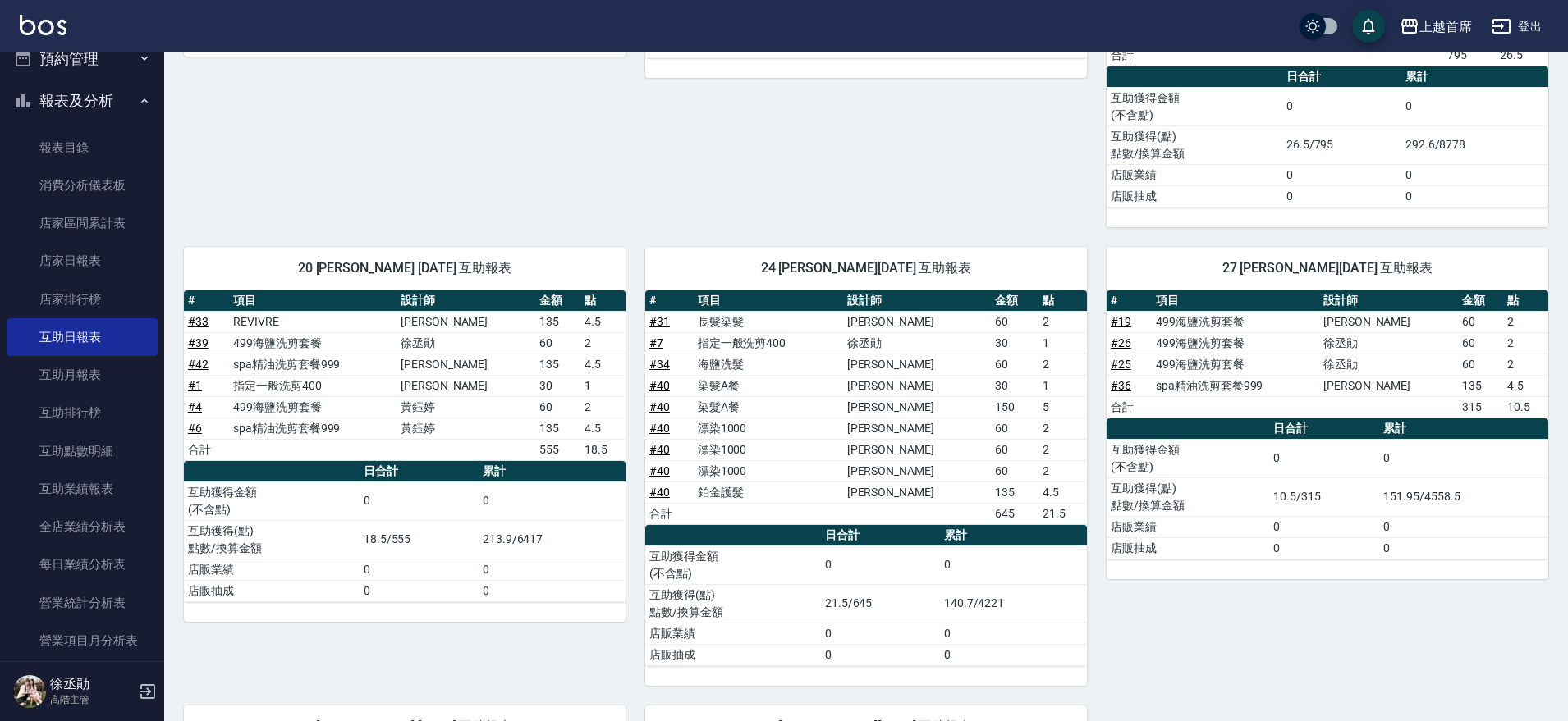
scroll to position [461, 0]
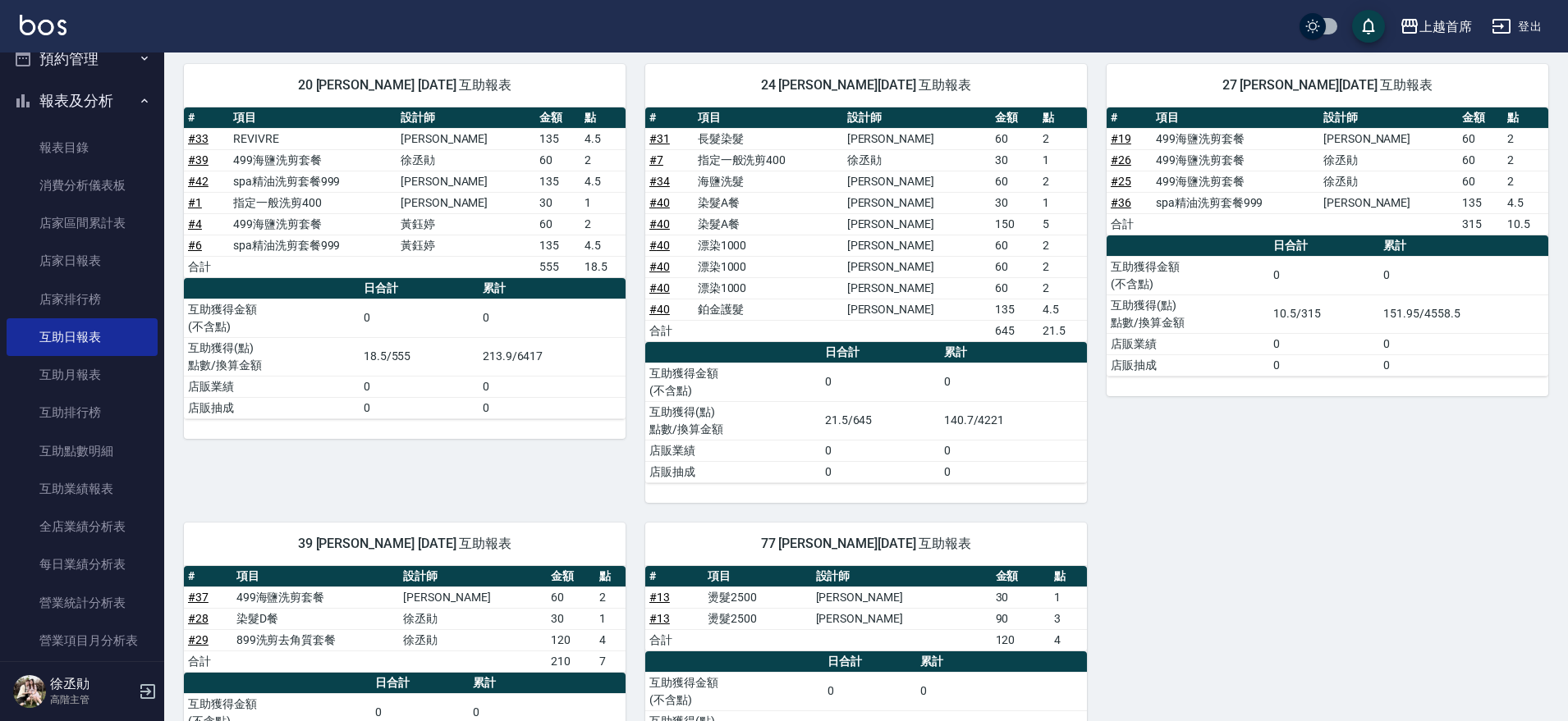
scroll to position [153, 0]
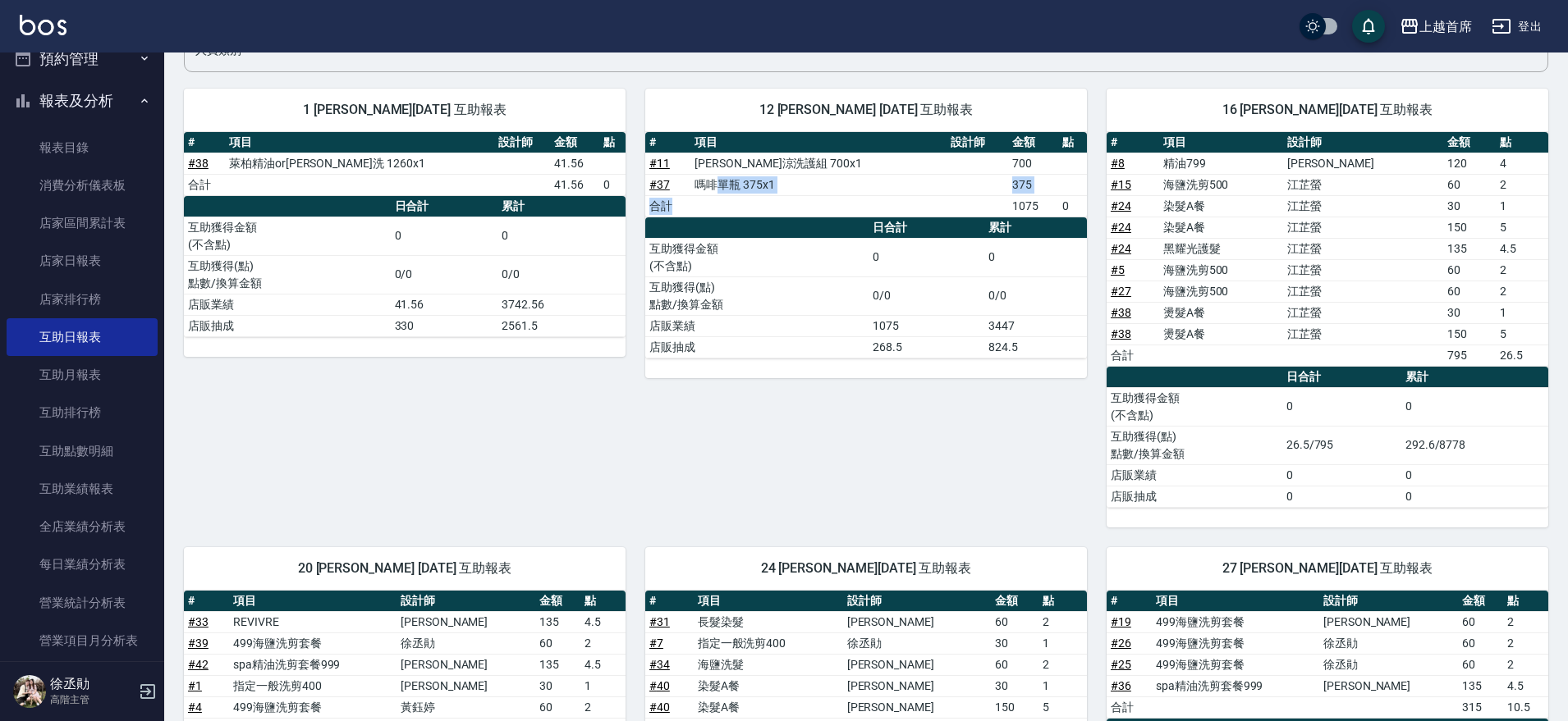
drag, startPoint x: 727, startPoint y: 191, endPoint x: 761, endPoint y: 210, distance: 38.9
click at [761, 210] on tbody "# 11 [PERSON_NAME]涼洗護組 700x1 700 # 37 嗎啡單瓶 375x1 375 合計 1075 0" at bounding box center [866, 185] width 442 height 64
click at [733, 493] on div "12 [PERSON_NAME] [DATE] 互助報表 # 項目 設計師 金額 點 # 11 水水沁涼洗護組 700x1 700 # 37 嗎啡單瓶 375…" at bounding box center [856, 299] width 461 height 459
drag, startPoint x: 686, startPoint y: 182, endPoint x: 750, endPoint y: 229, distance: 79.4
click at [750, 229] on div "# 項目 設計師 金額 點 # 11 水水沁涼洗護組 700x1 700 # 37 嗎啡單瓶 375x1 375 合計 1075 0 日合計 累計 互助獲得金…" at bounding box center [866, 245] width 442 height 227
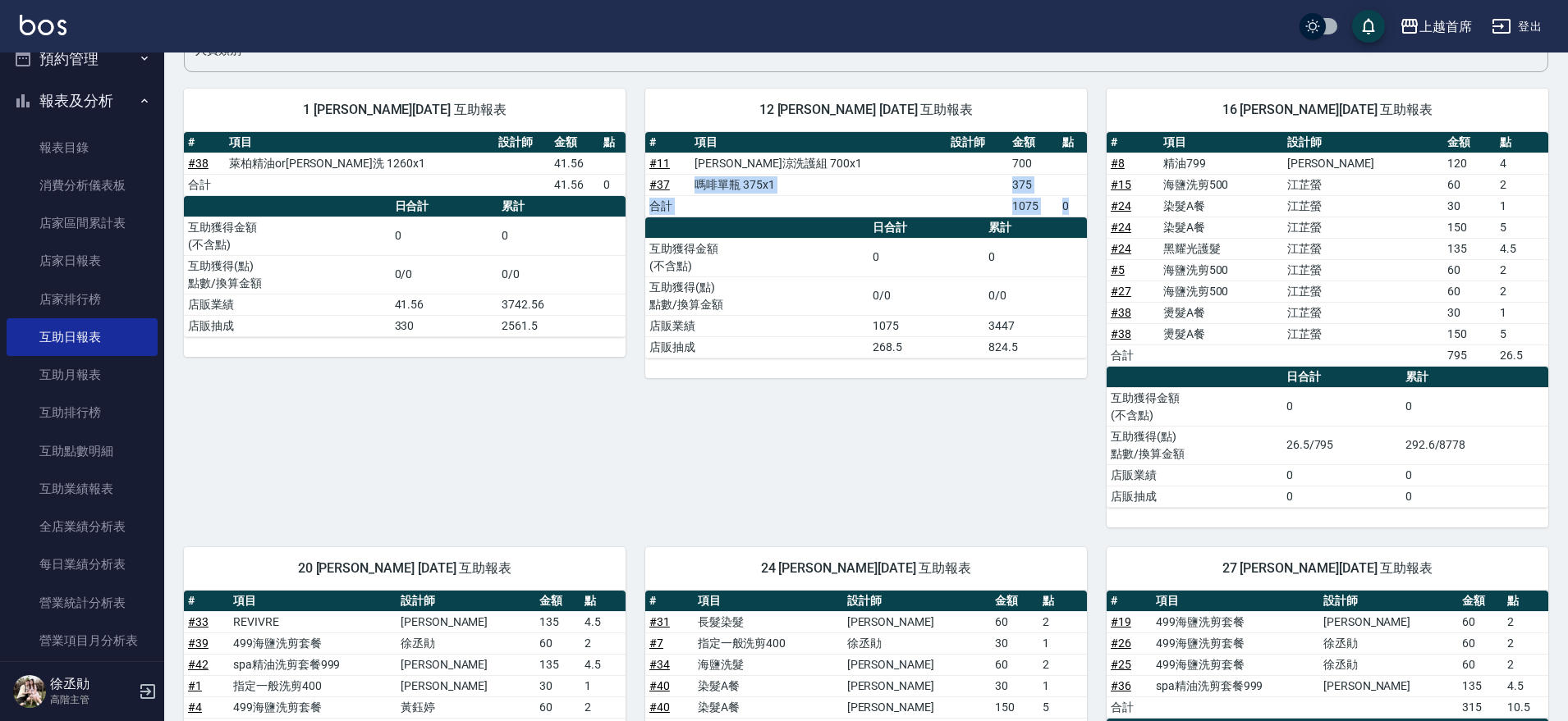
click at [750, 229] on th "a dense table" at bounding box center [756, 229] width 224 height 21
drag, startPoint x: 769, startPoint y: 207, endPoint x: 778, endPoint y: 208, distance: 9.1
click at [777, 208] on td "a dense table" at bounding box center [818, 206] width 255 height 21
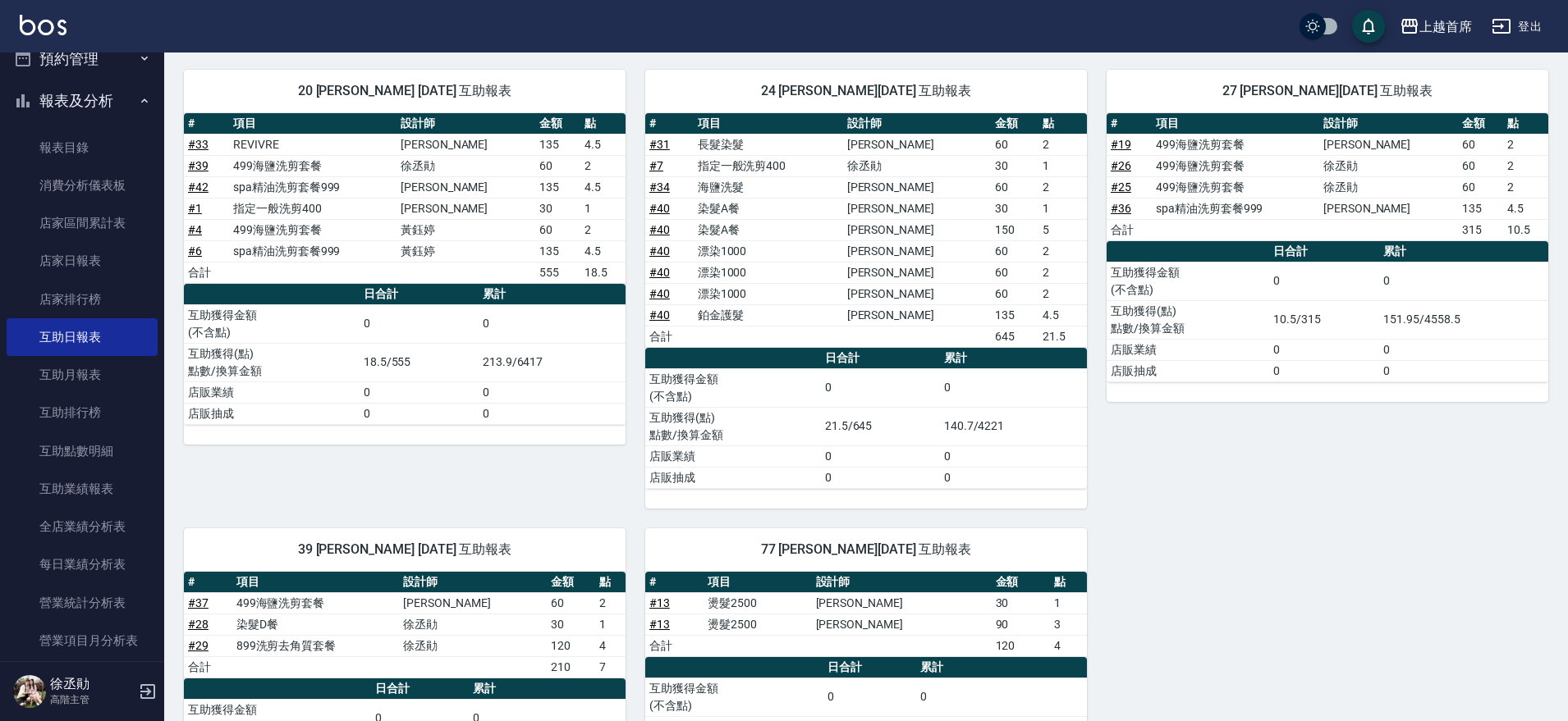
scroll to position [623, 0]
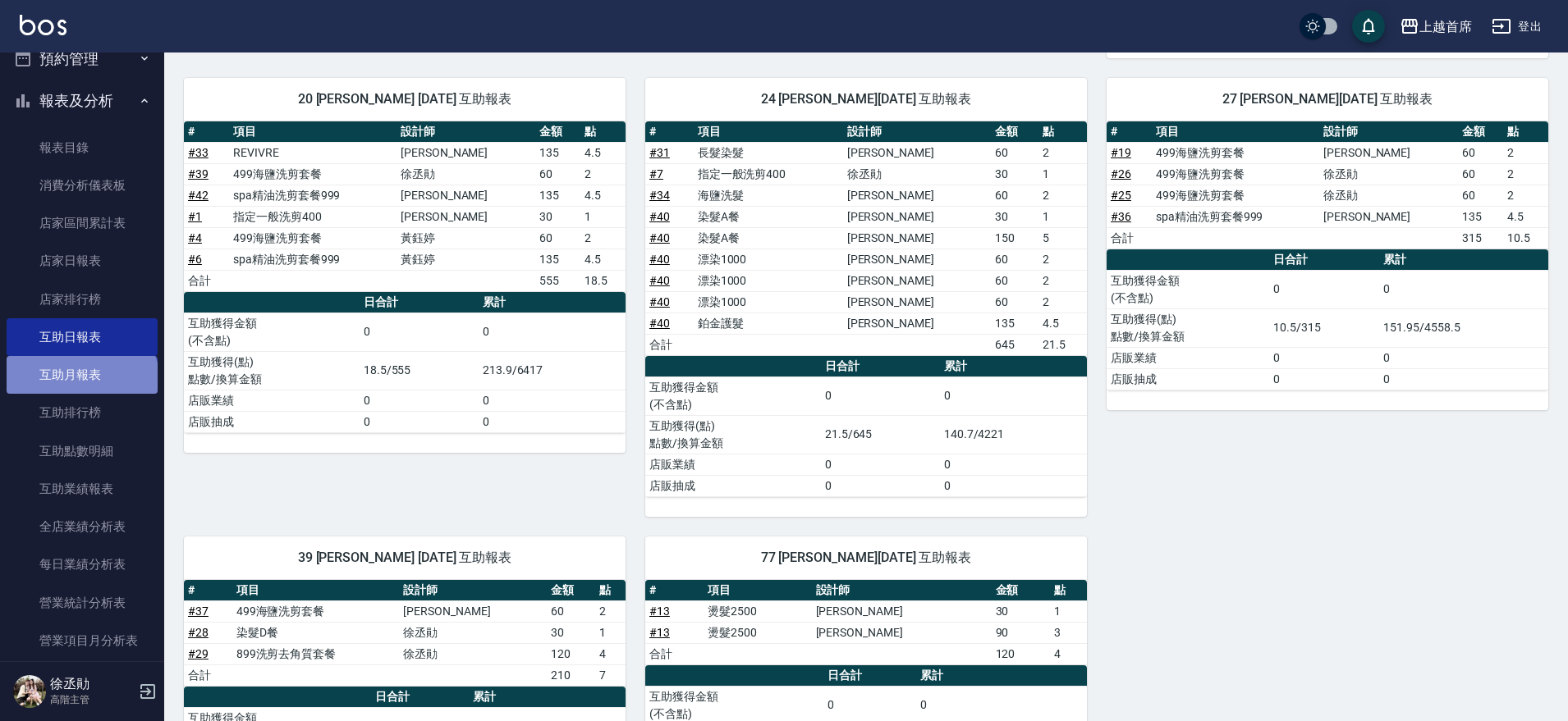
drag, startPoint x: 80, startPoint y: 386, endPoint x: 90, endPoint y: 392, distance: 11.7
click at [81, 386] on link "互助月報表" at bounding box center [82, 375] width 151 height 38
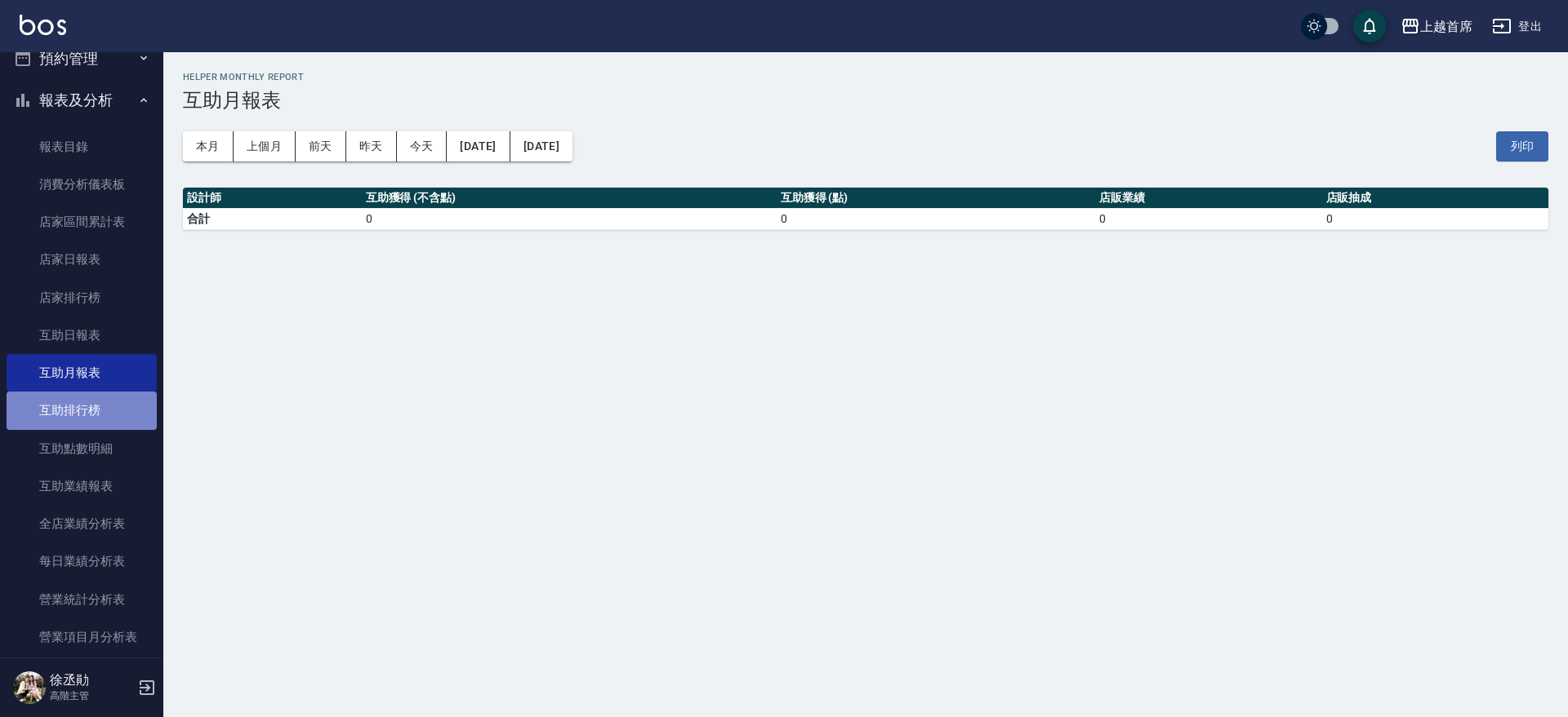
click at [99, 414] on link "互助排行榜" at bounding box center [82, 410] width 151 height 38
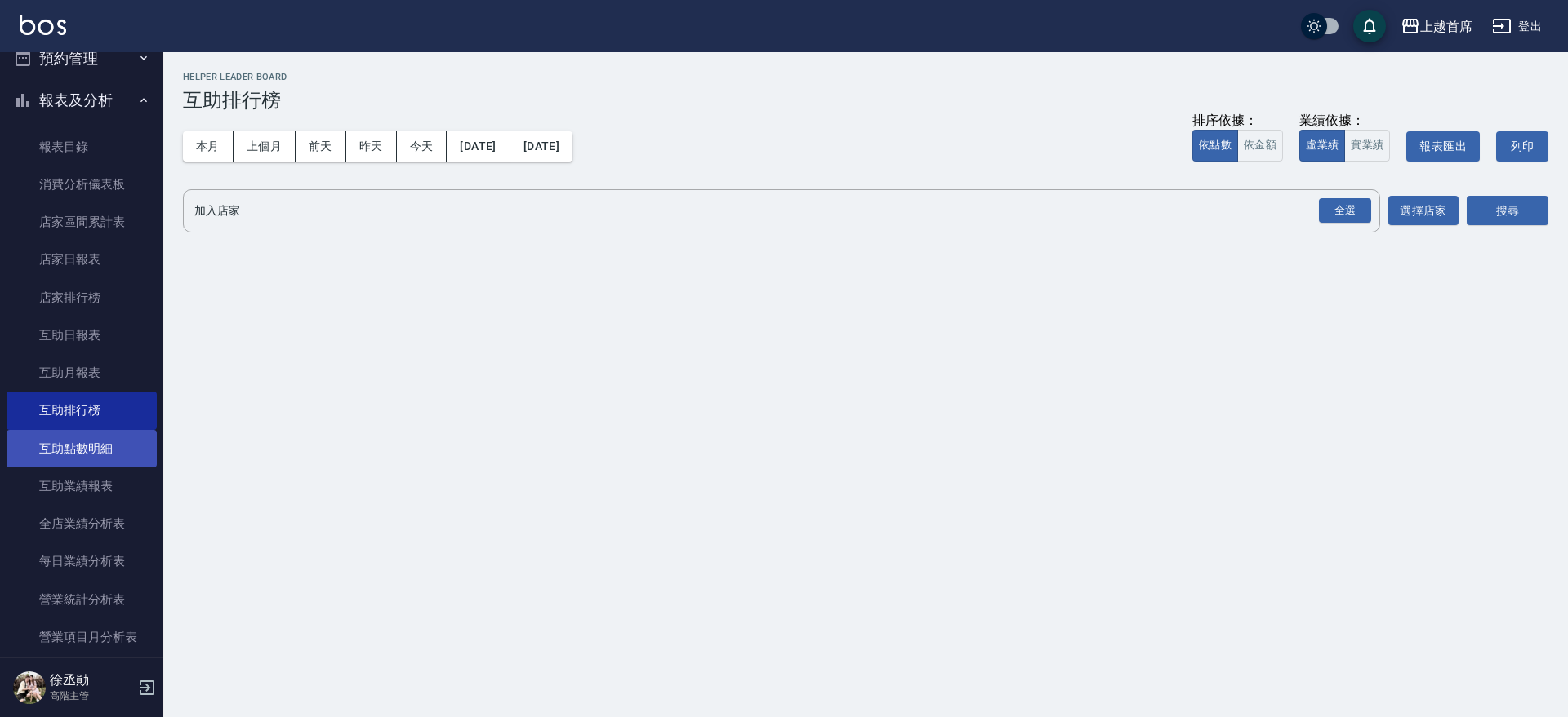
click at [95, 447] on link "互助點數明細" at bounding box center [82, 449] width 151 height 38
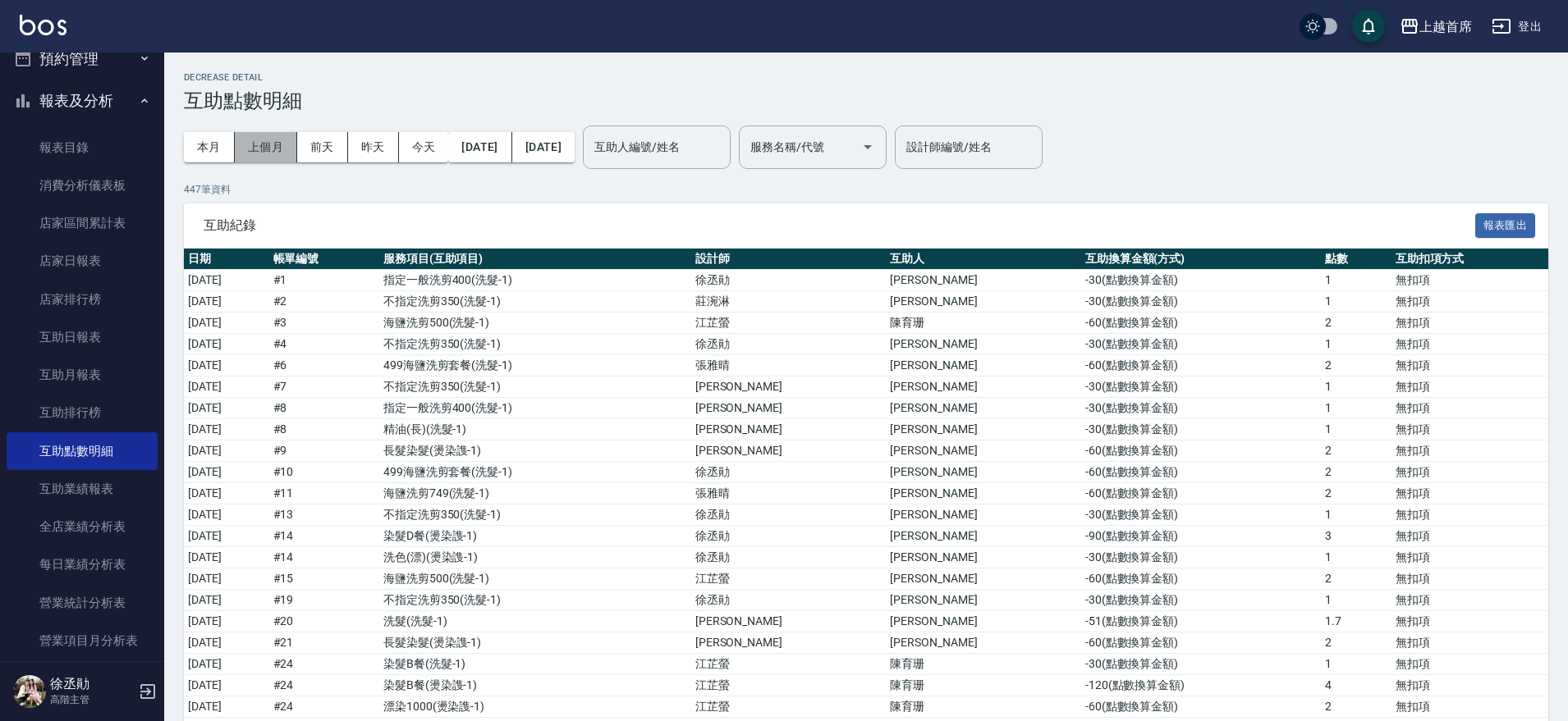
click at [274, 143] on button "上個月" at bounding box center [266, 147] width 63 height 30
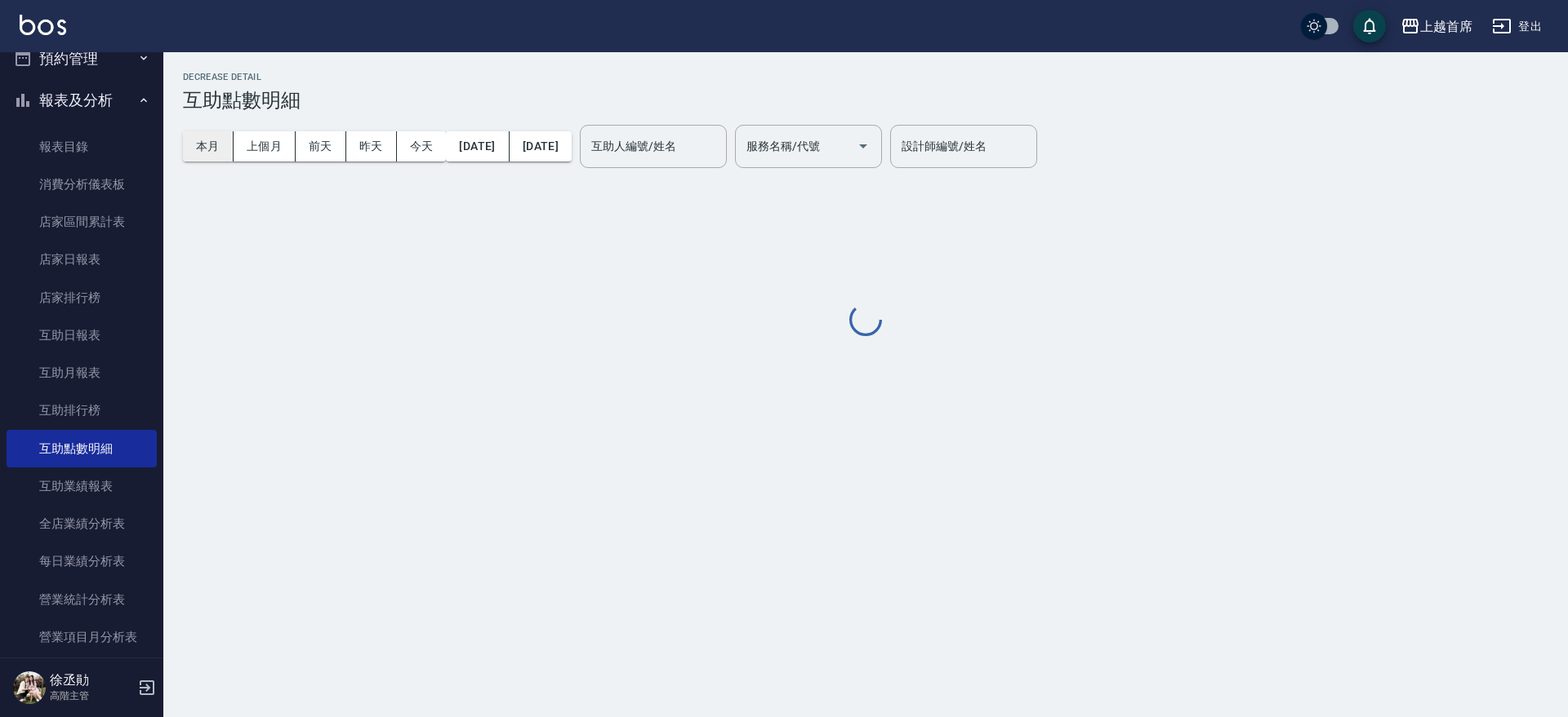
click at [207, 135] on button "本月" at bounding box center [208, 146] width 51 height 30
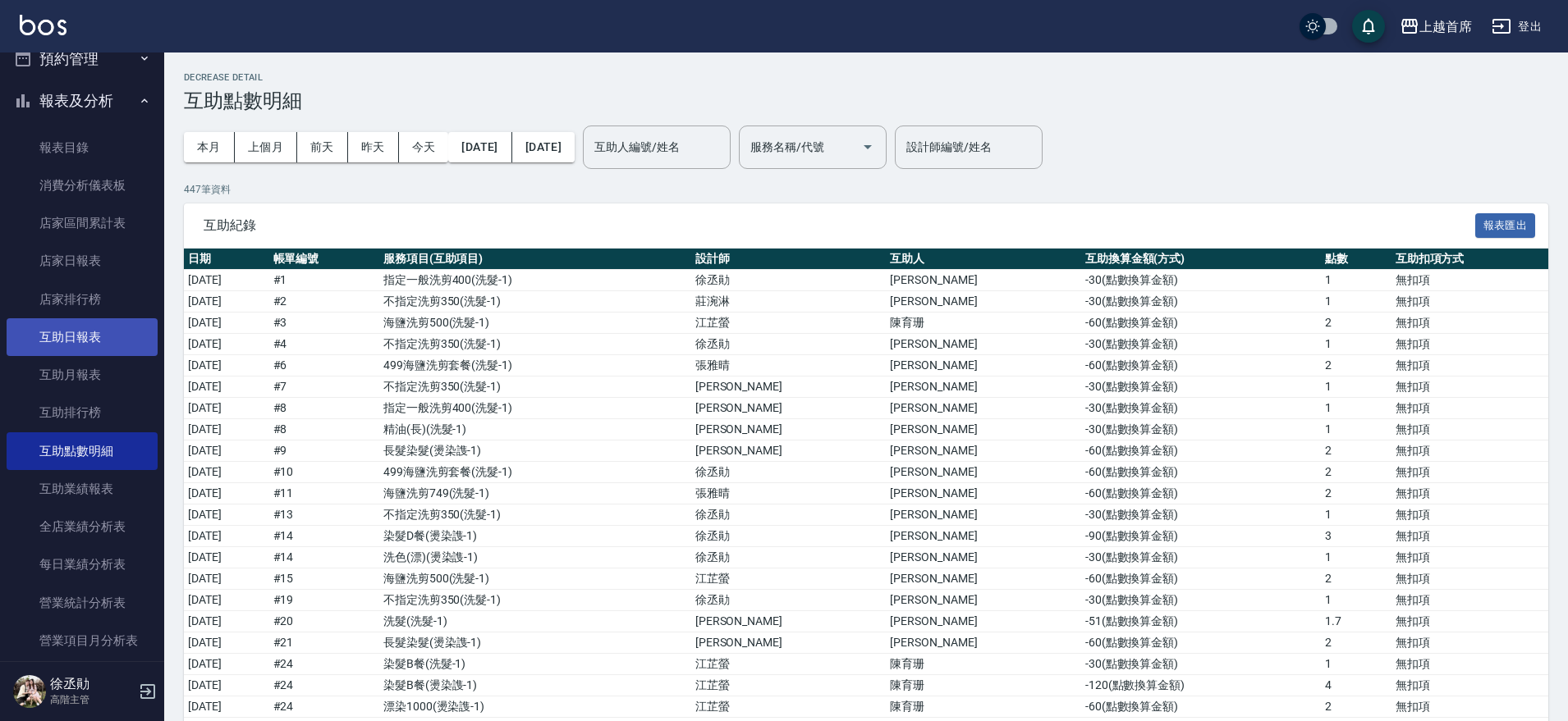
click at [66, 332] on link "互助日報表" at bounding box center [82, 337] width 151 height 38
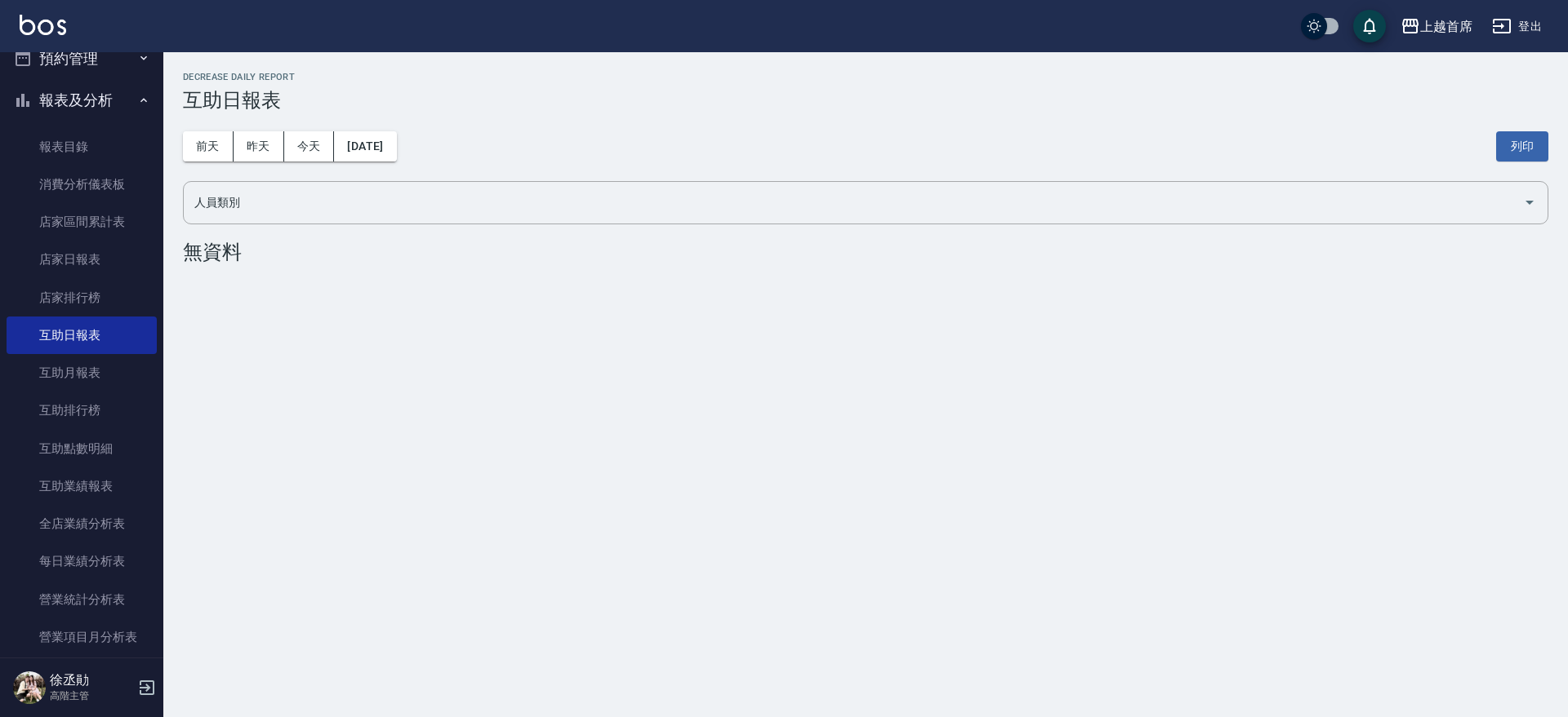
click at [1045, 611] on div "上越首席 [DATE] 互助日報表 列印時間： [DATE][PHONE_NUMBER]:54 Decrease Daily Report 互助日報表 [DA…" at bounding box center [784, 358] width 1568 height 717
